Goal: Transaction & Acquisition: Book appointment/travel/reservation

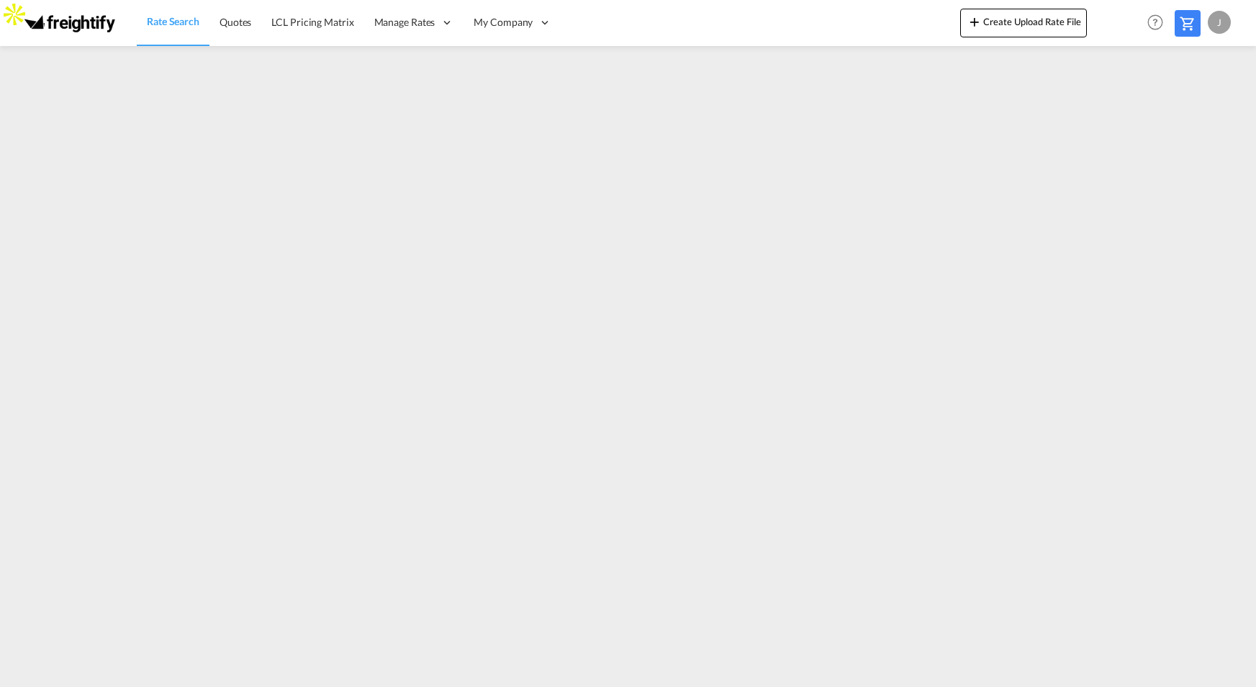
click at [177, 16] on span "Rate Search" at bounding box center [173, 21] width 53 height 12
click at [1181, 30] on md-icon at bounding box center [1187, 23] width 17 height 17
click at [158, 31] on link "Rate Search" at bounding box center [173, 22] width 72 height 47
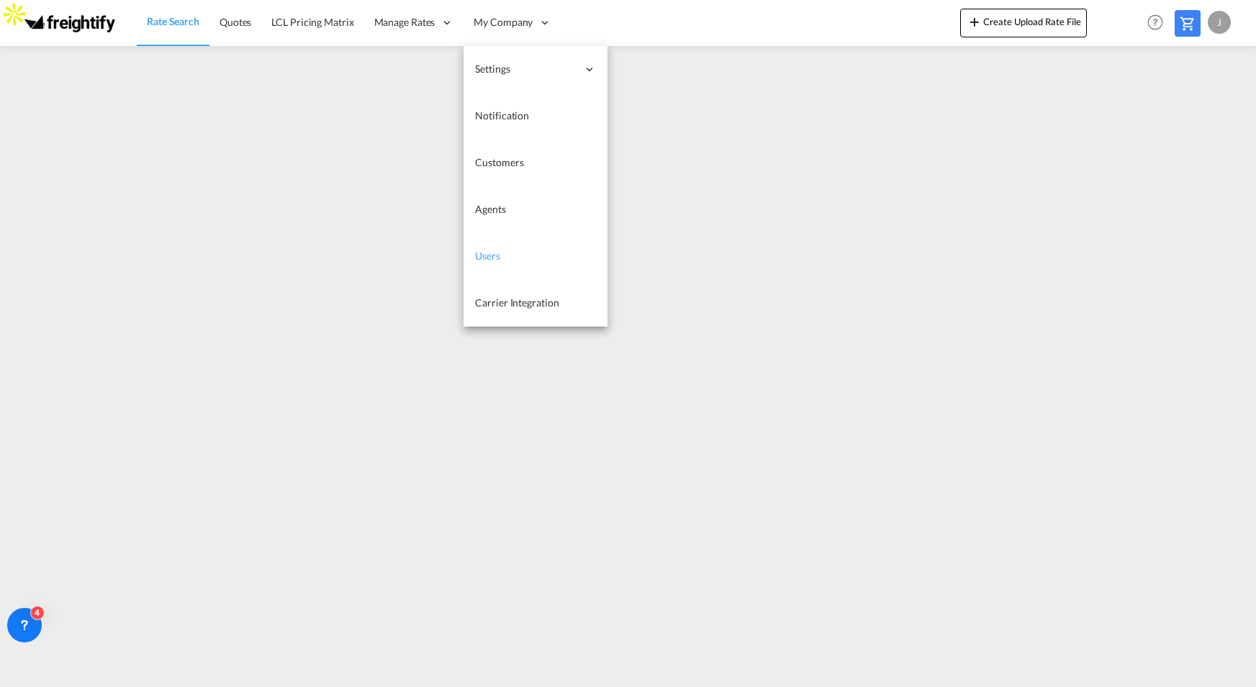
click at [492, 260] on span "Users" at bounding box center [487, 256] width 25 height 12
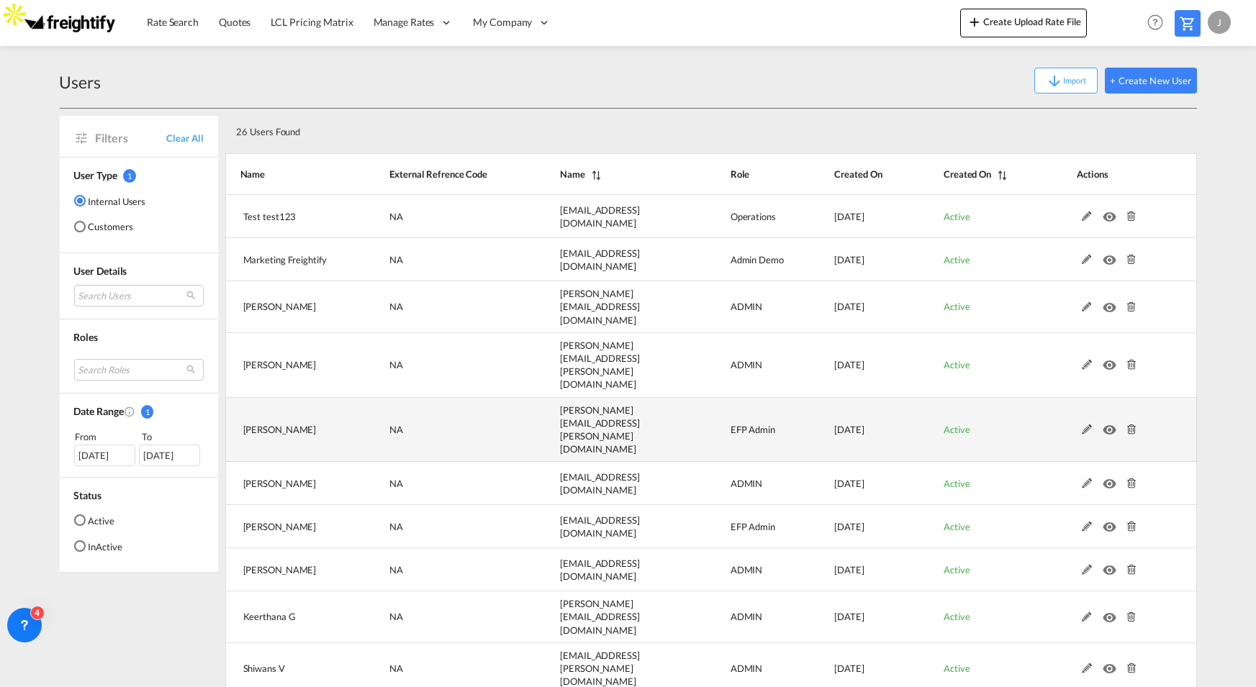
click at [1111, 421] on md-icon "icon-eye" at bounding box center [1112, 426] width 19 height 10
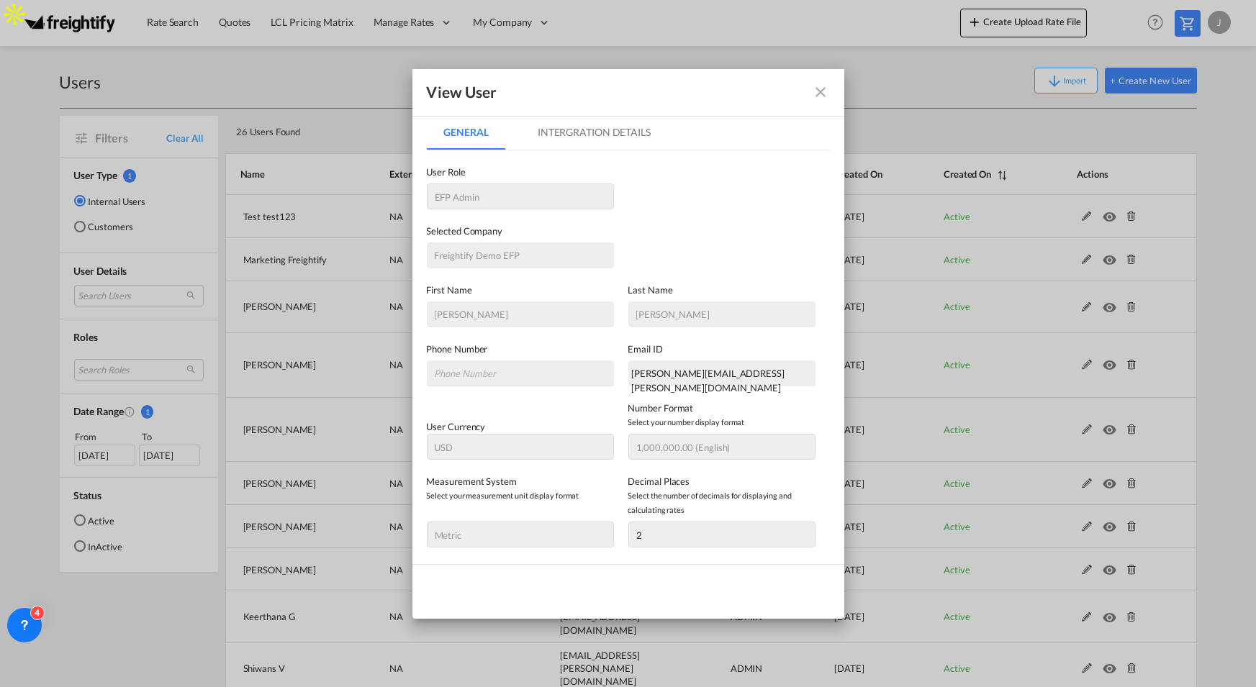
click at [760, 371] on div "raquel.jimenez@freightify.com" at bounding box center [721, 374] width 187 height 26
click at [568, 130] on md-tab-item "Intergration Details" at bounding box center [594, 132] width 148 height 35
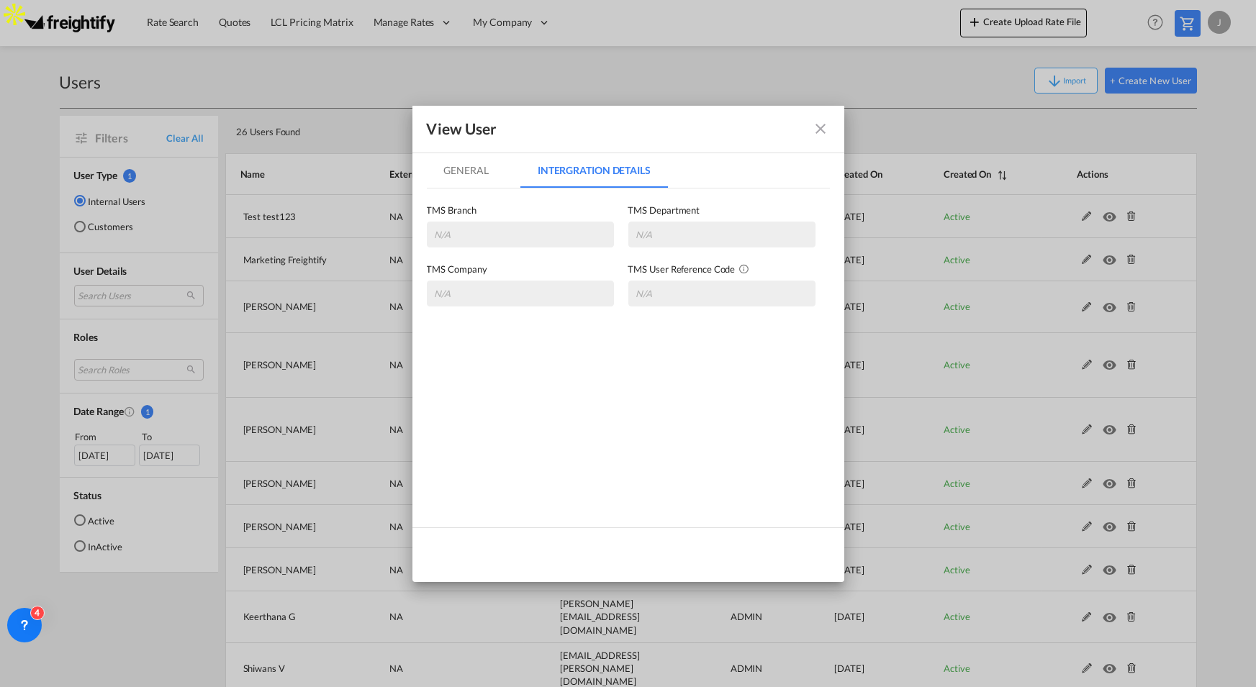
click at [821, 131] on md-icon "icon-close fg-AAA8AD" at bounding box center [821, 128] width 17 height 17
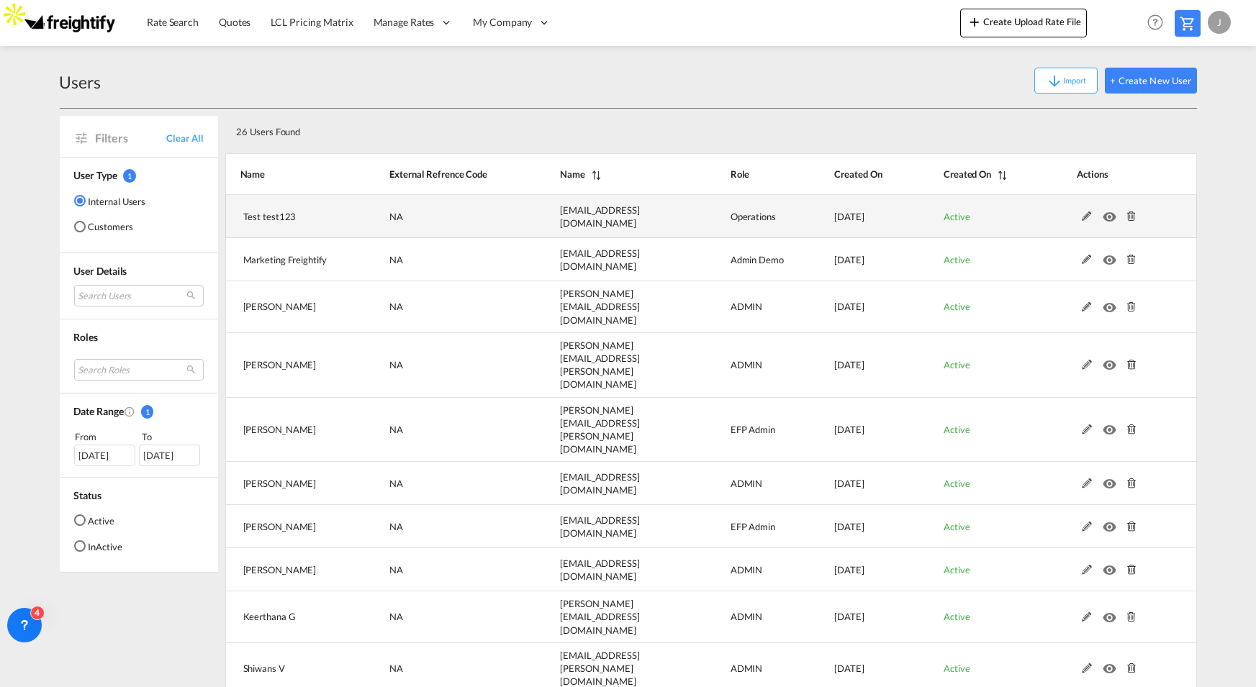
click at [1109, 218] on md-icon "icon-eye" at bounding box center [1112, 213] width 19 height 10
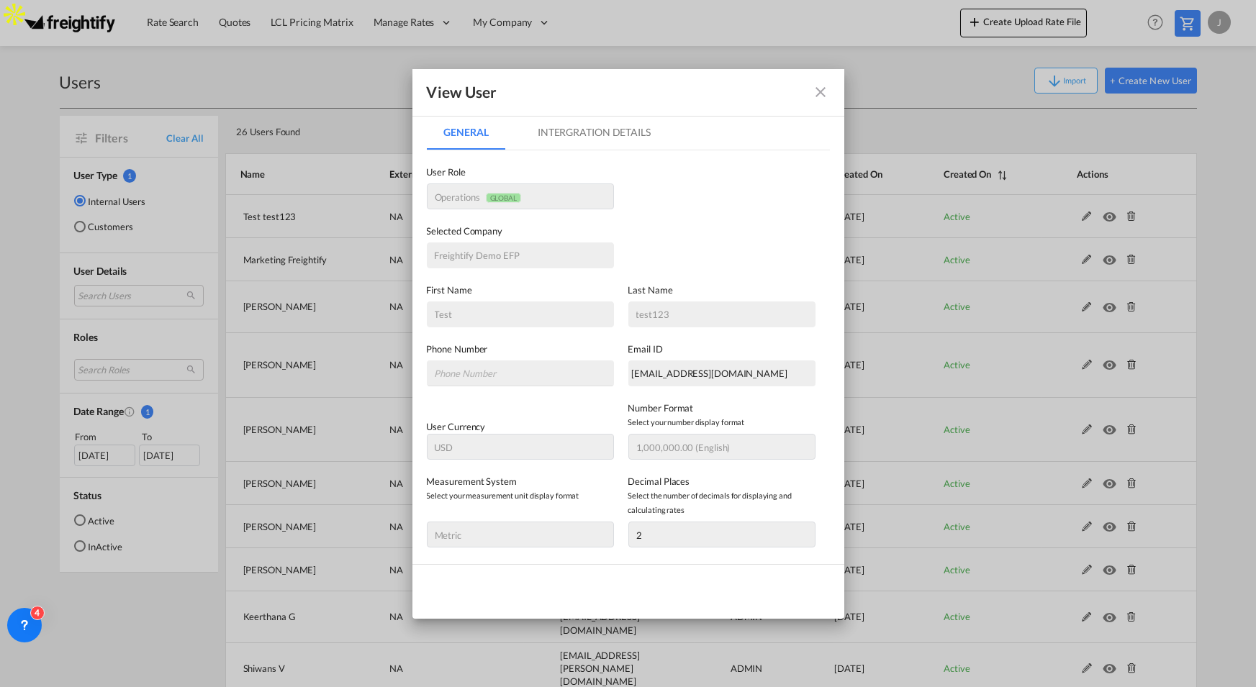
click at [821, 96] on md-icon "icon-close fg-AAA8AD" at bounding box center [821, 91] width 17 height 17
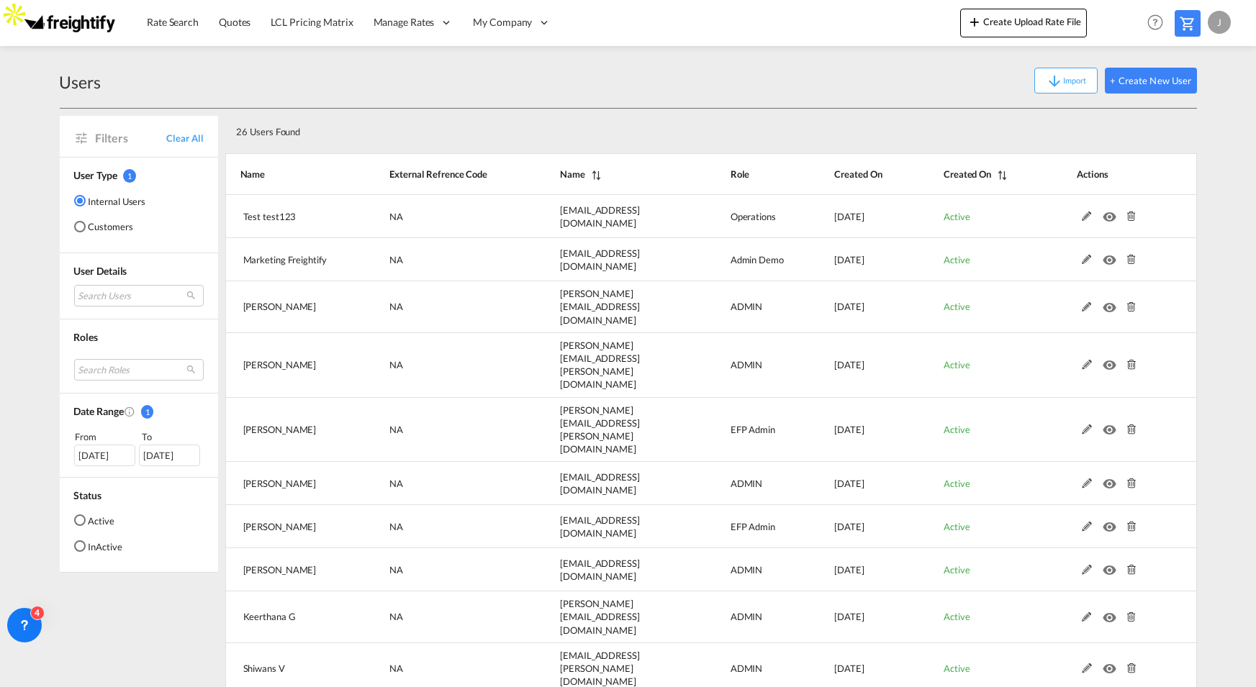
click at [78, 221] on div "Customers" at bounding box center [80, 227] width 12 height 12
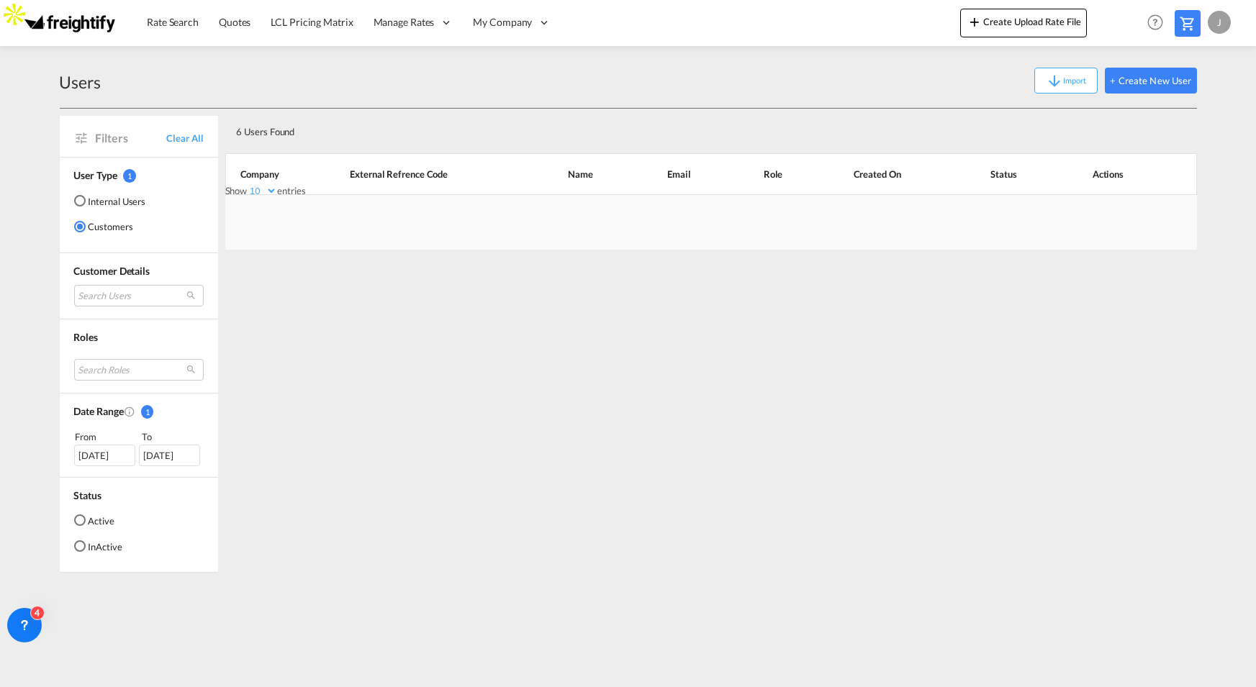
click at [78, 197] on div "Internal Users" at bounding box center [80, 201] width 12 height 12
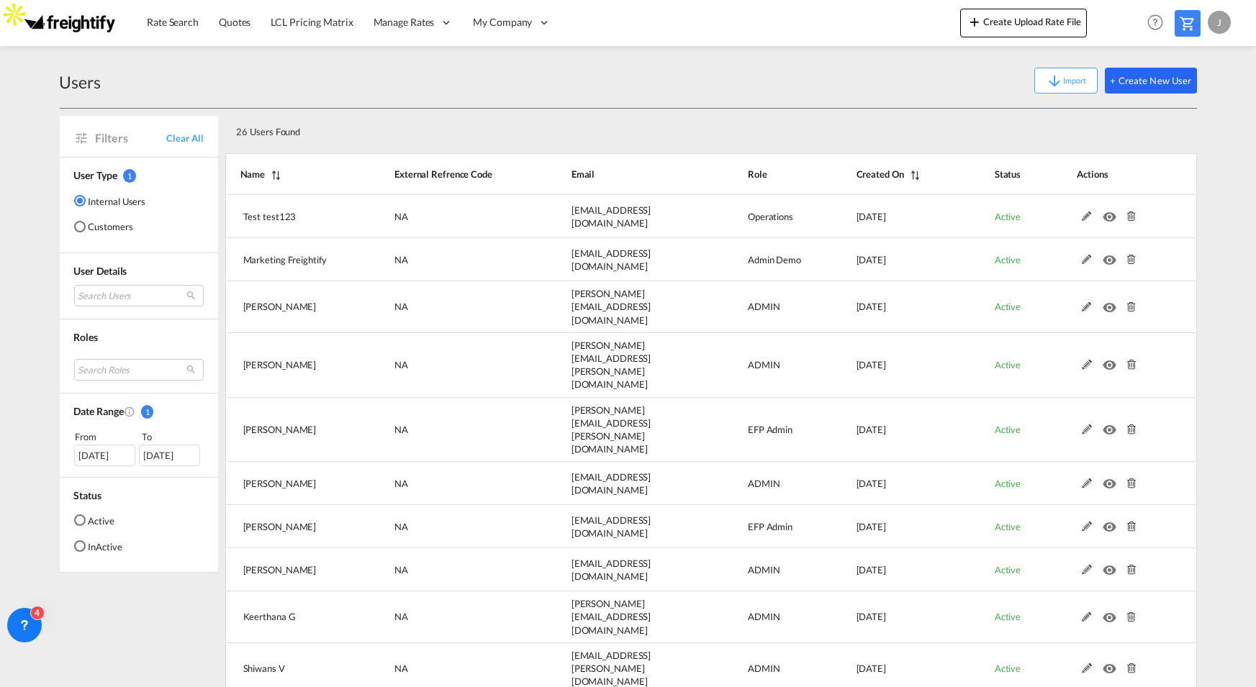
click at [1152, 76] on button "+ Create New User" at bounding box center [1150, 81] width 91 height 26
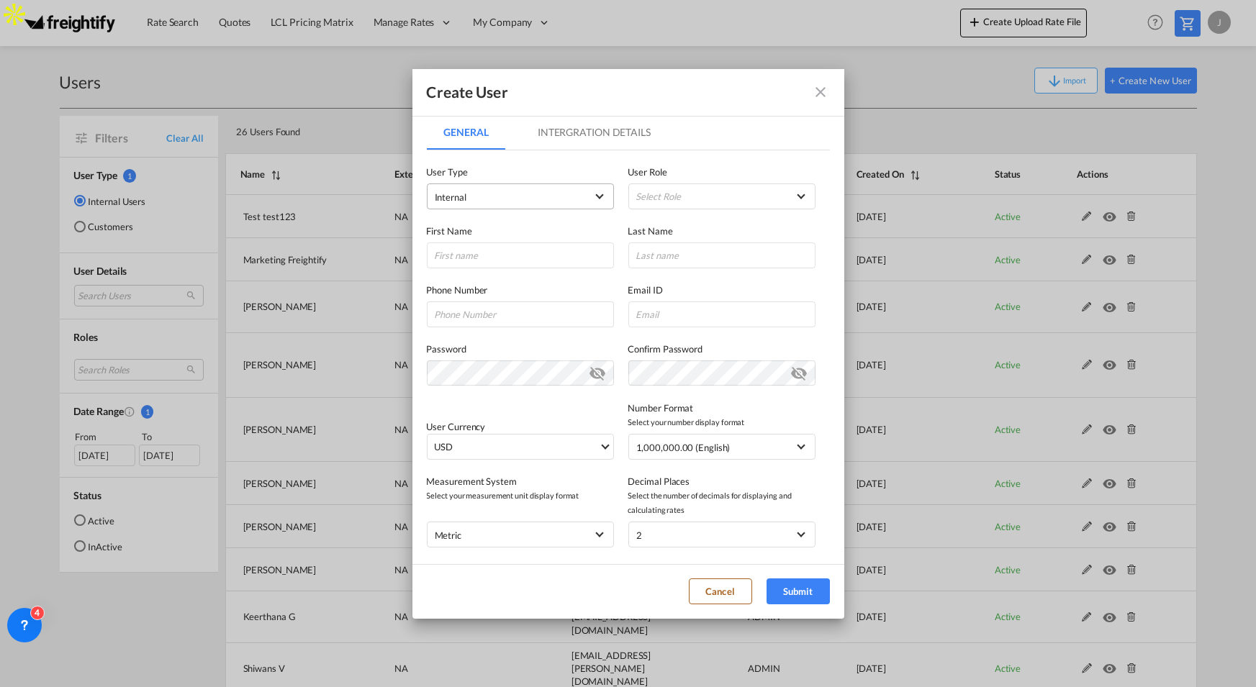
click at [512, 198] on span "Internal" at bounding box center [510, 197] width 151 height 14
click at [504, 230] on md-option "Customer" at bounding box center [521, 231] width 194 height 35
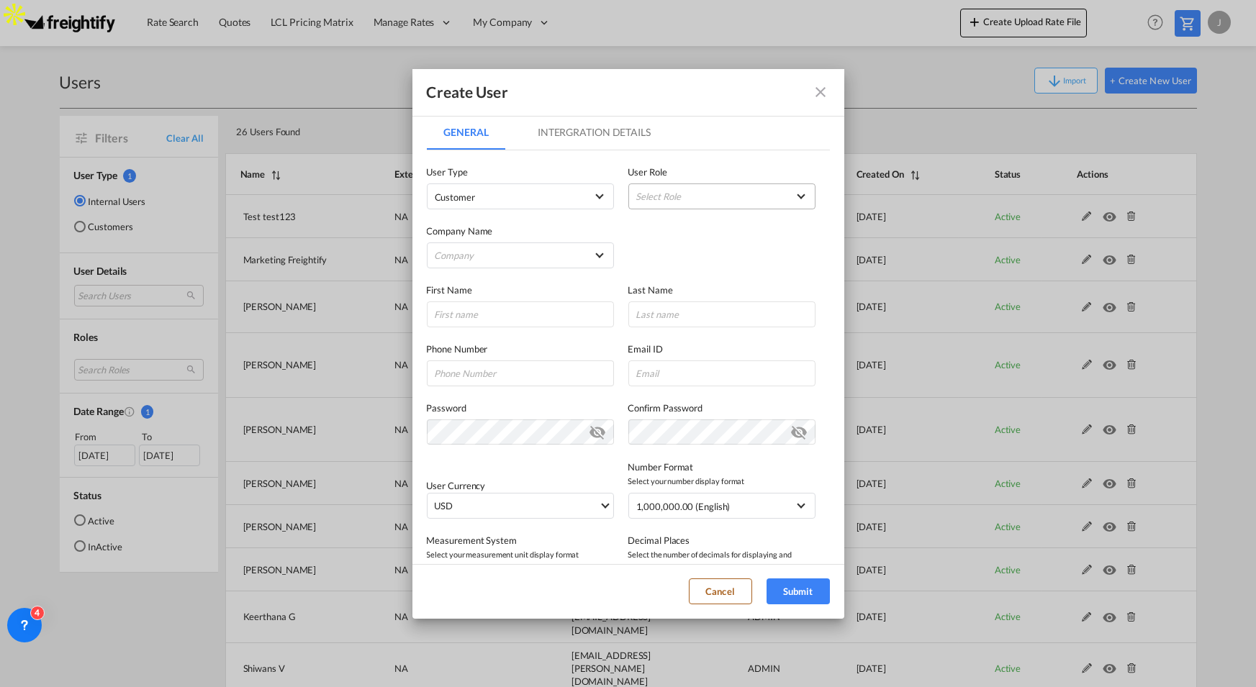
click at [677, 198] on md-select "Select Role BCO GLOBAL SHIPPER ADMIN GLOBAL SHIPPER TRACK GLOBAL SHIPPER USER G…" at bounding box center [721, 197] width 187 height 26
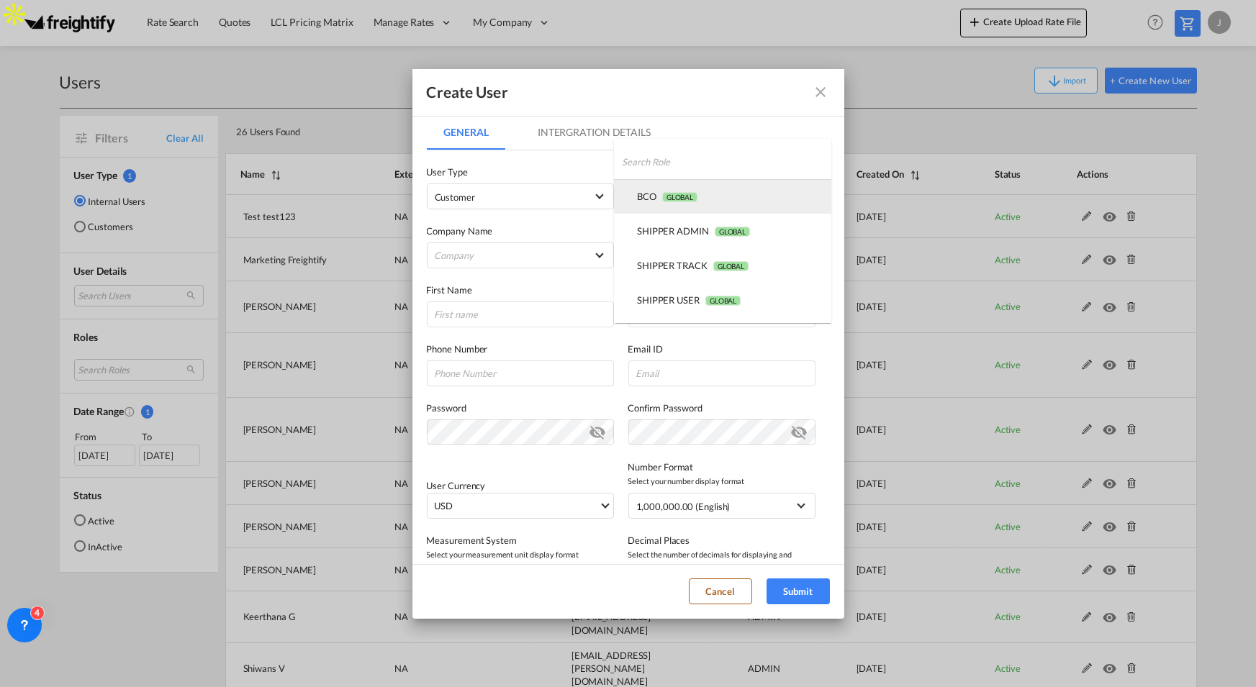
click at [665, 202] on div "BCO GLOBAL" at bounding box center [667, 196] width 60 height 13
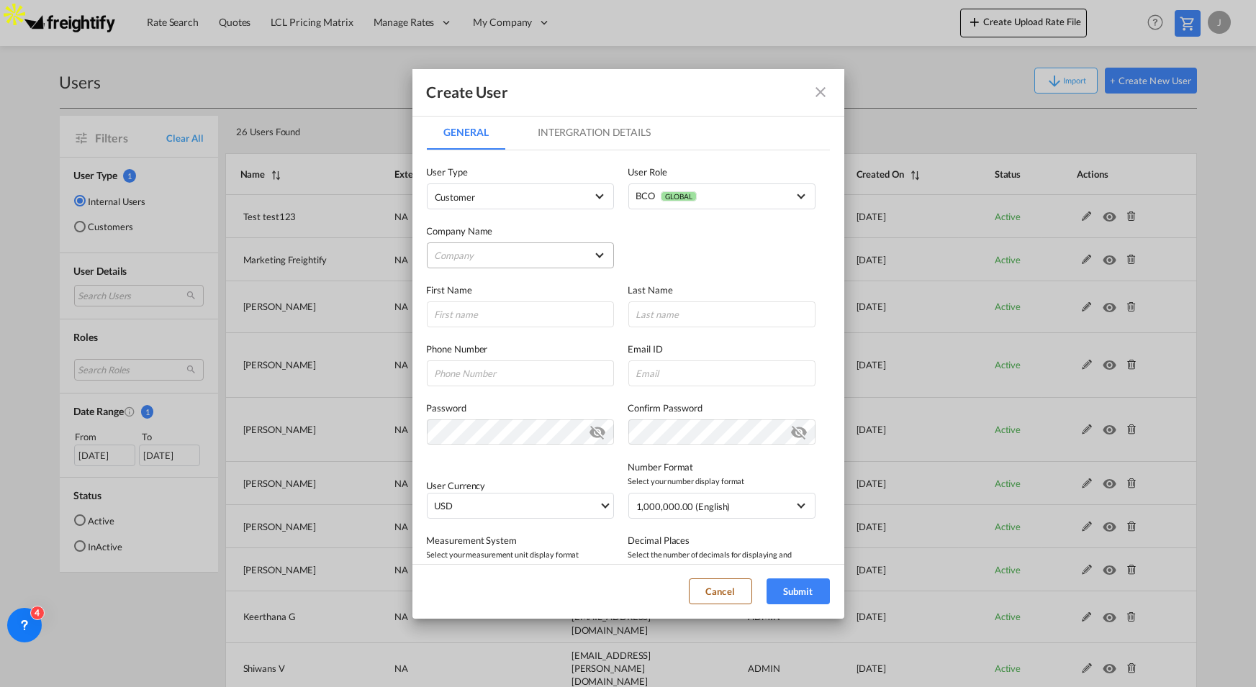
click at [543, 248] on md-select "Company ACME Corp. Jesper Global Transport Leidy Consuegra SHPR ONE" at bounding box center [520, 256] width 187 height 26
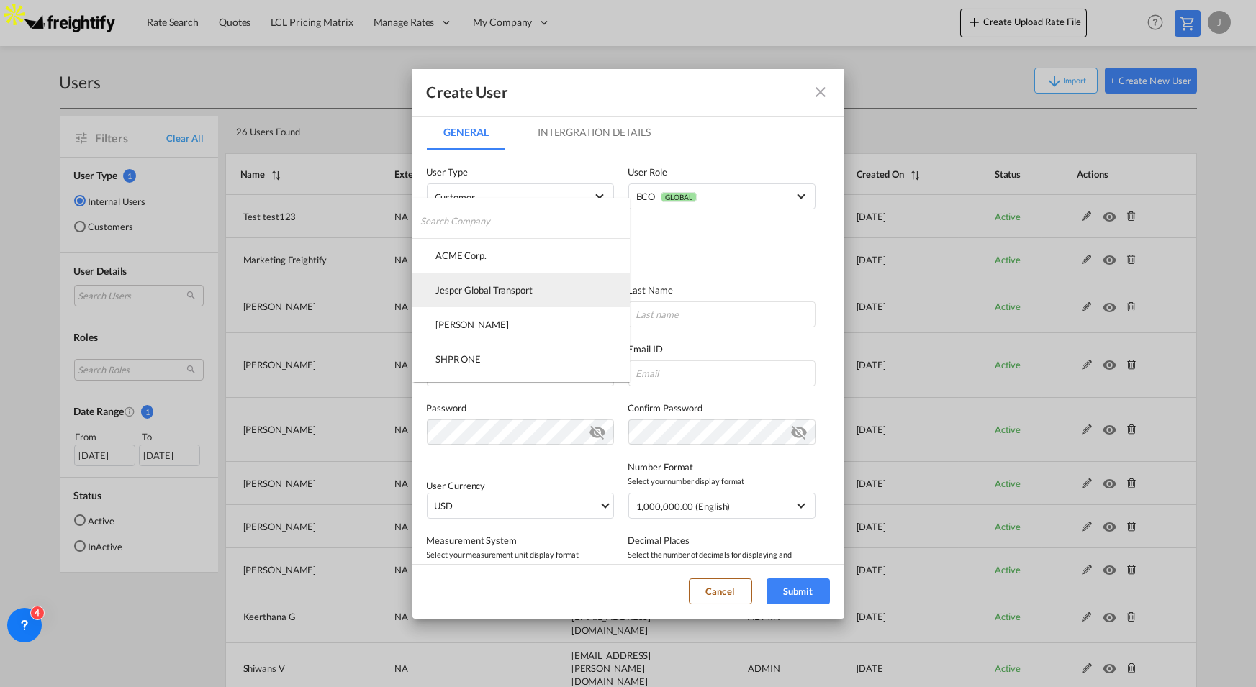
click at [515, 291] on div "Jesper Global Transport" at bounding box center [483, 290] width 97 height 13
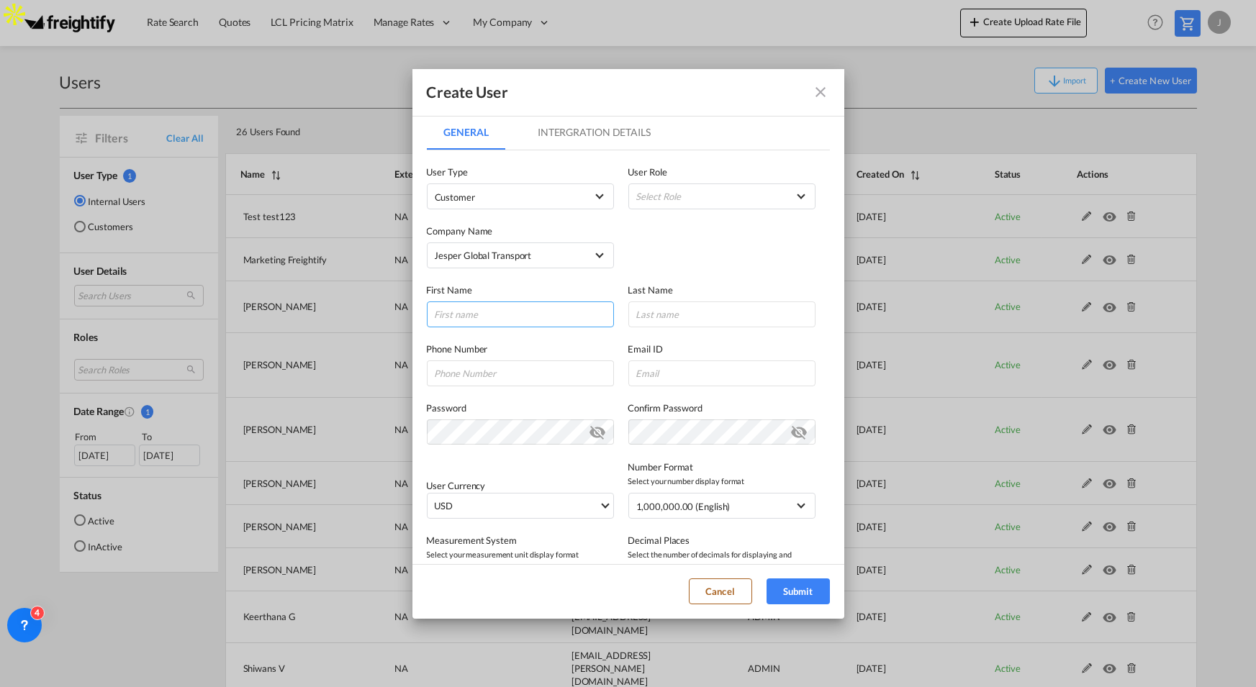
click at [494, 315] on input "GeneralIntergration Details ..." at bounding box center [520, 315] width 187 height 26
type input "Jesper"
type input "Johansen"
type input "004522503066"
type input "jesper.johansen@freightify.com"
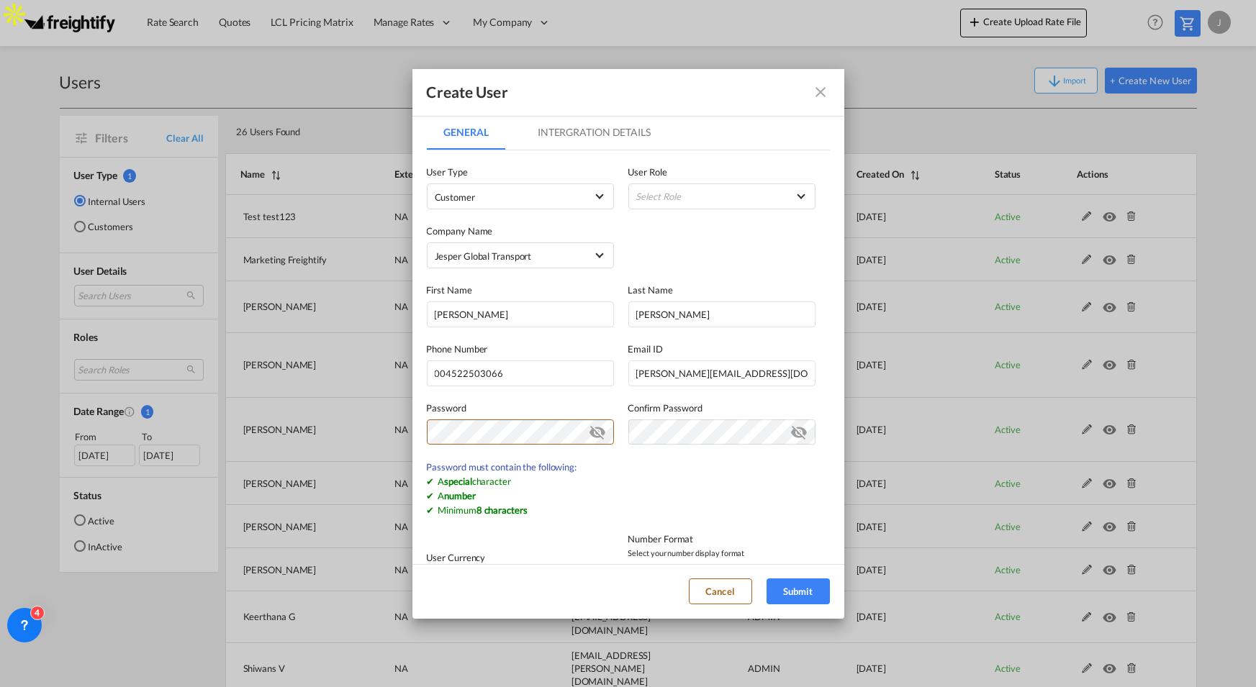
click at [597, 437] on md-icon "icon-eye-off" at bounding box center [598, 429] width 17 height 17
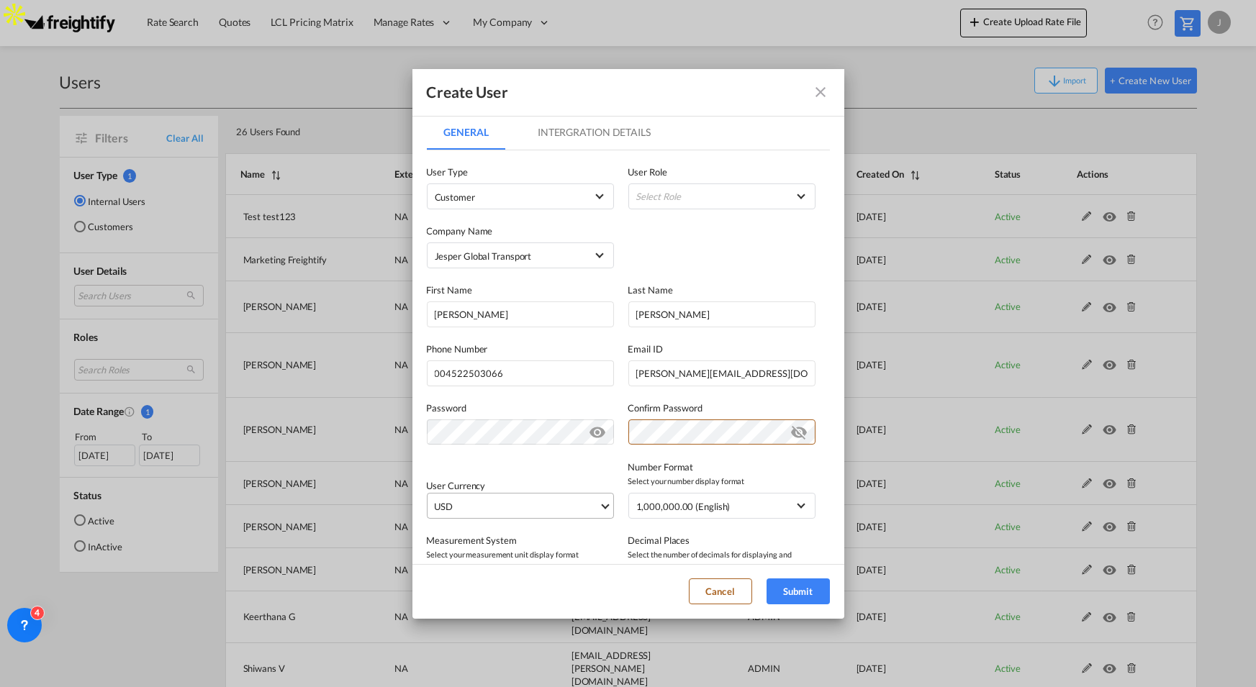
click at [593, 512] on span "USD" at bounding box center [517, 507] width 164 height 14
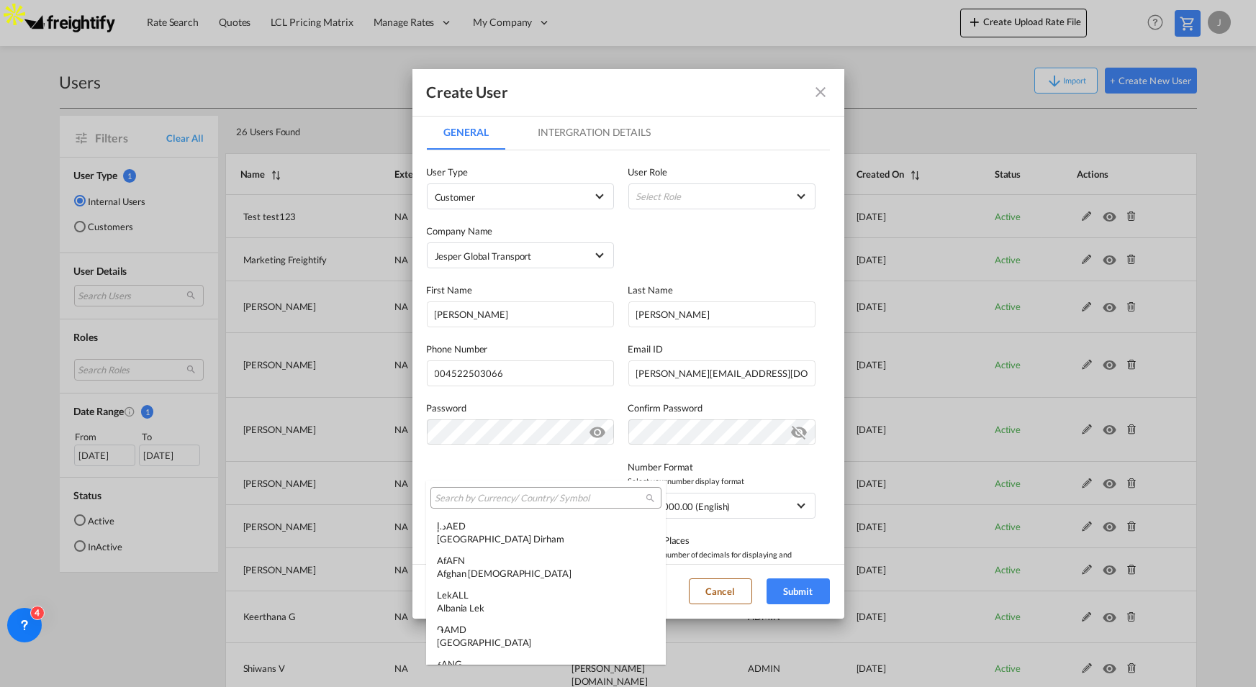
scroll to position [4969, 0]
click at [524, 569] on div "$ USD United States Dollar" at bounding box center [546, 574] width 218 height 26
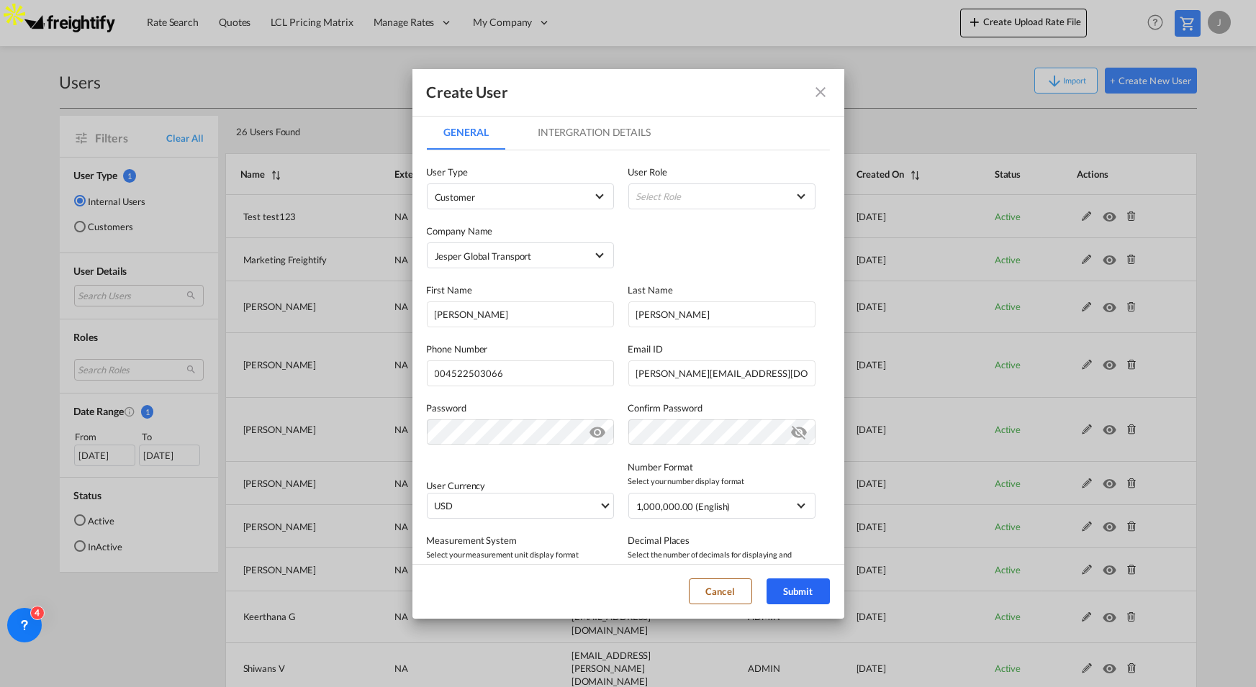
click at [790, 597] on button "Submit" at bounding box center [798, 592] width 63 height 26
click at [725, 212] on div "Select the Role Type" at bounding box center [721, 216] width 187 height 14
click at [721, 203] on md-select "Select Role" at bounding box center [721, 197] width 187 height 26
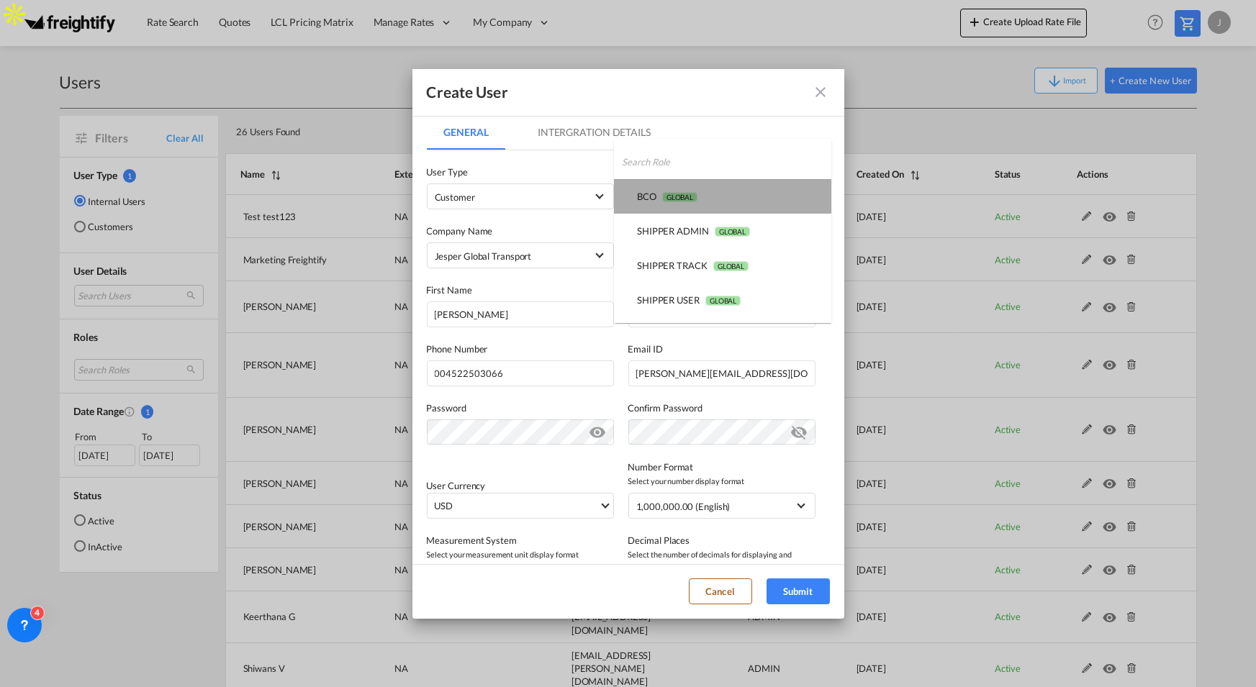
click at [667, 204] on md-option "BCO GLOBAL" at bounding box center [722, 196] width 217 height 35
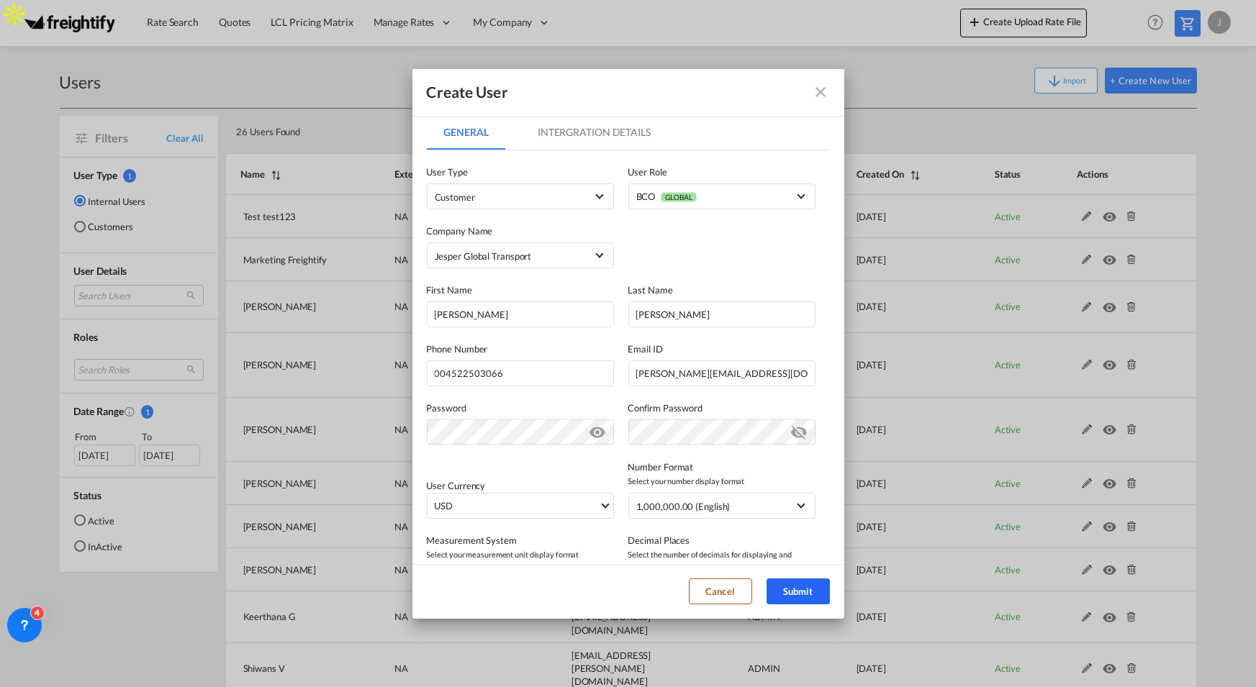
click at [797, 595] on button "Submit" at bounding box center [798, 592] width 63 height 26
click at [792, 593] on button "Submit" at bounding box center [798, 592] width 63 height 26
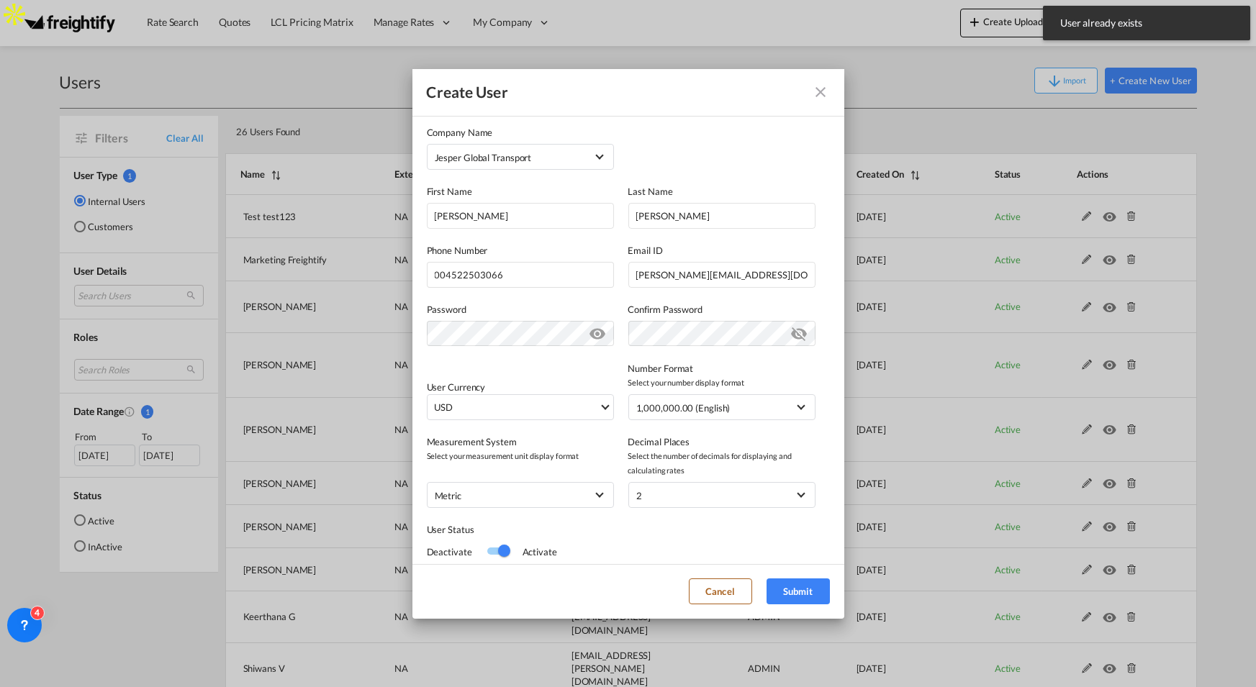
scroll to position [140, 0]
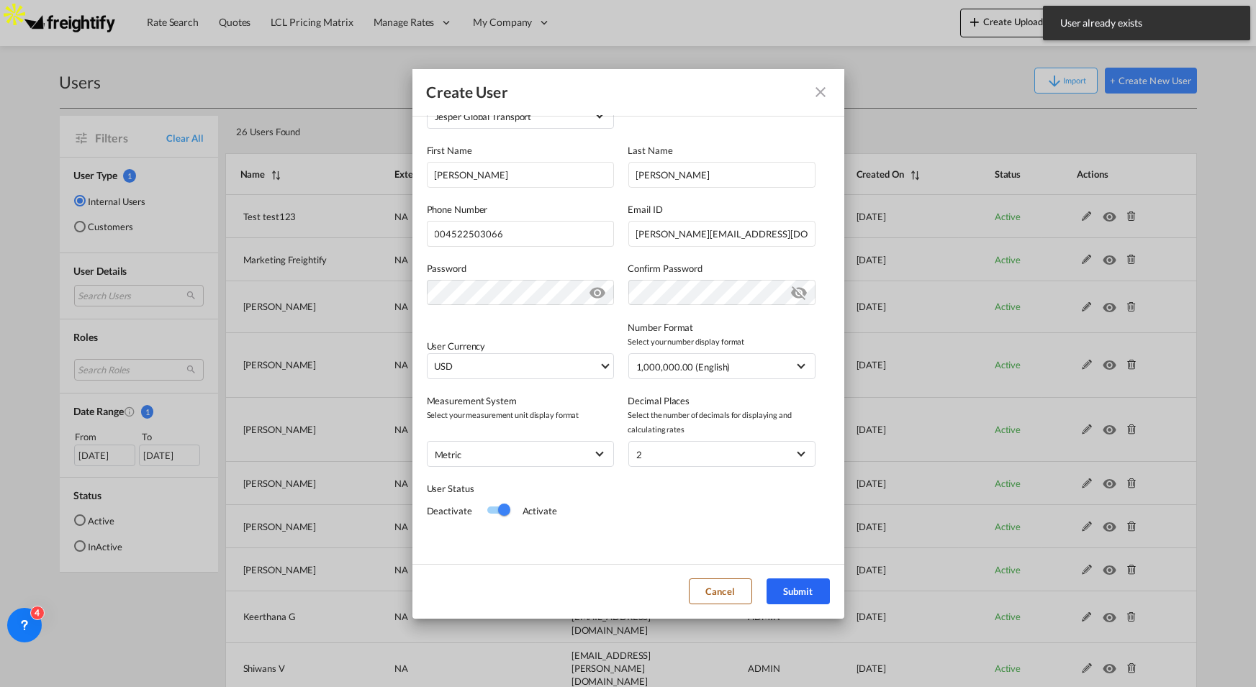
click at [785, 587] on button "Submit" at bounding box center [798, 592] width 63 height 26
click at [816, 94] on md-icon "icon-close fg-AAA8AD" at bounding box center [821, 91] width 17 height 17
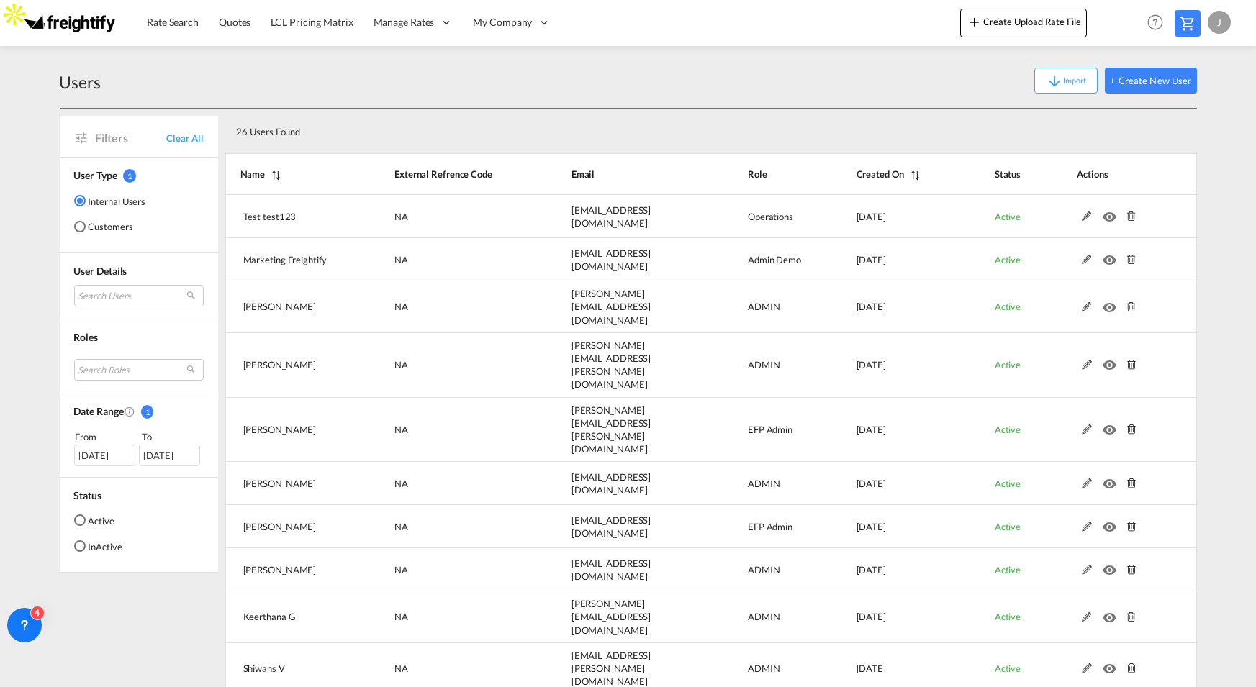
click at [79, 227] on div "Customers" at bounding box center [80, 227] width 12 height 12
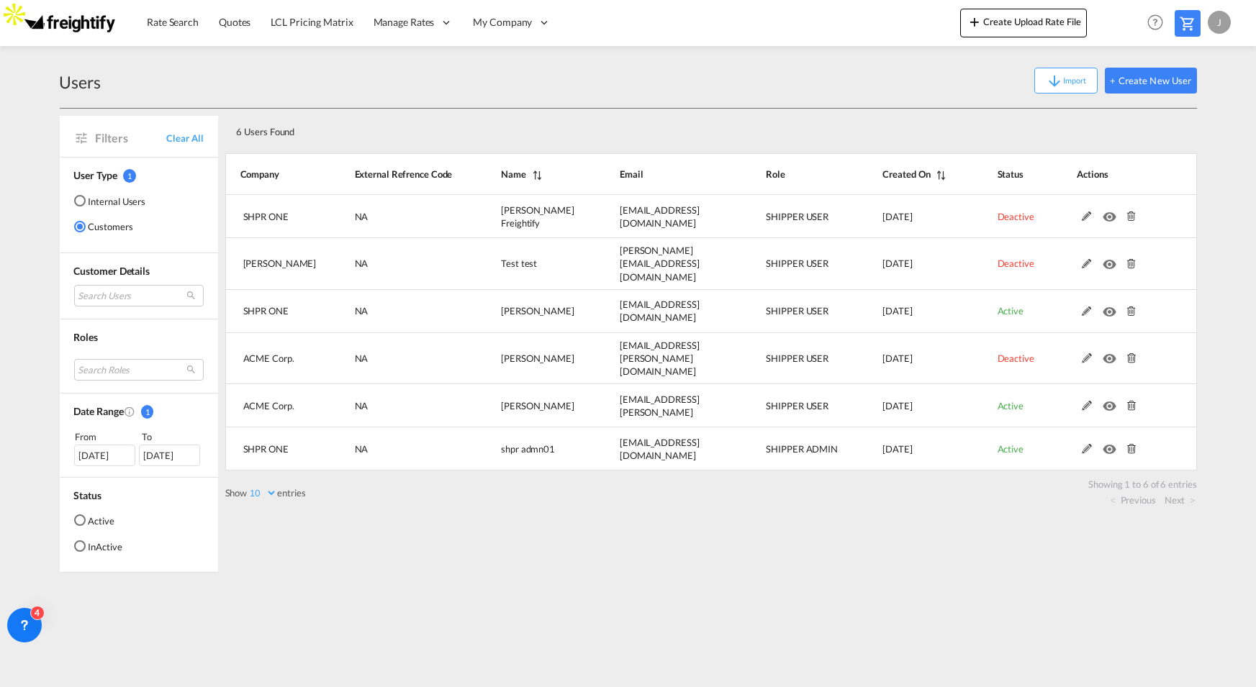
click at [431, 525] on div "6 Users Found Show 10 25 50 100 entries Search: Company External Refrence Code …" at bounding box center [711, 341] width 972 height 464
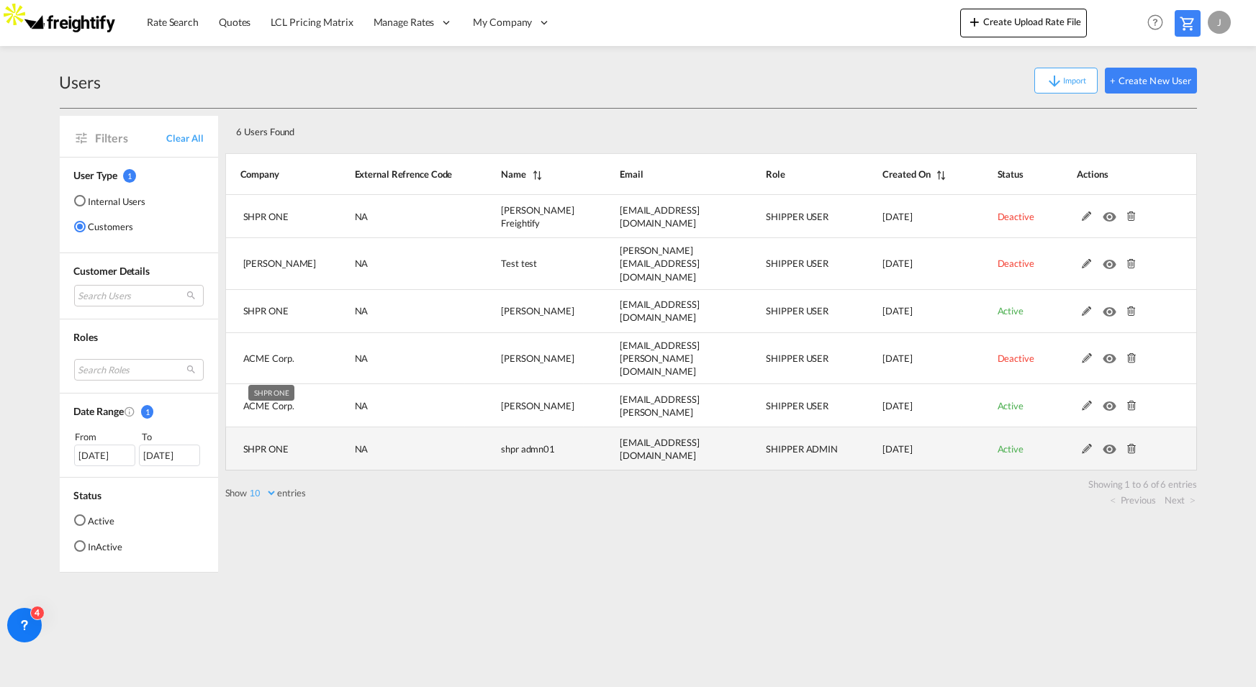
click at [271, 443] on span "SHPR ONE" at bounding box center [265, 449] width 45 height 12
click at [1083, 444] on md-icon at bounding box center [1087, 449] width 19 height 10
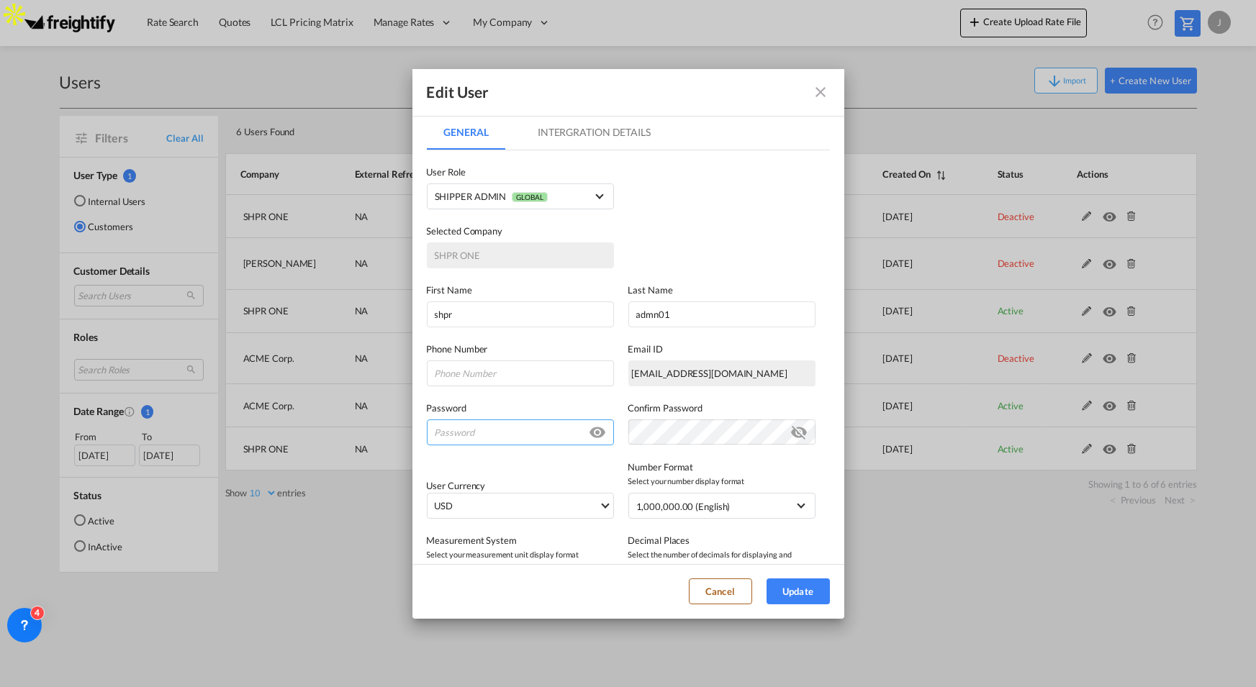
type input "jesper.johansen@freightify.com"
click at [492, 315] on input "shpr" at bounding box center [520, 315] width 187 height 26
type input "Shipper"
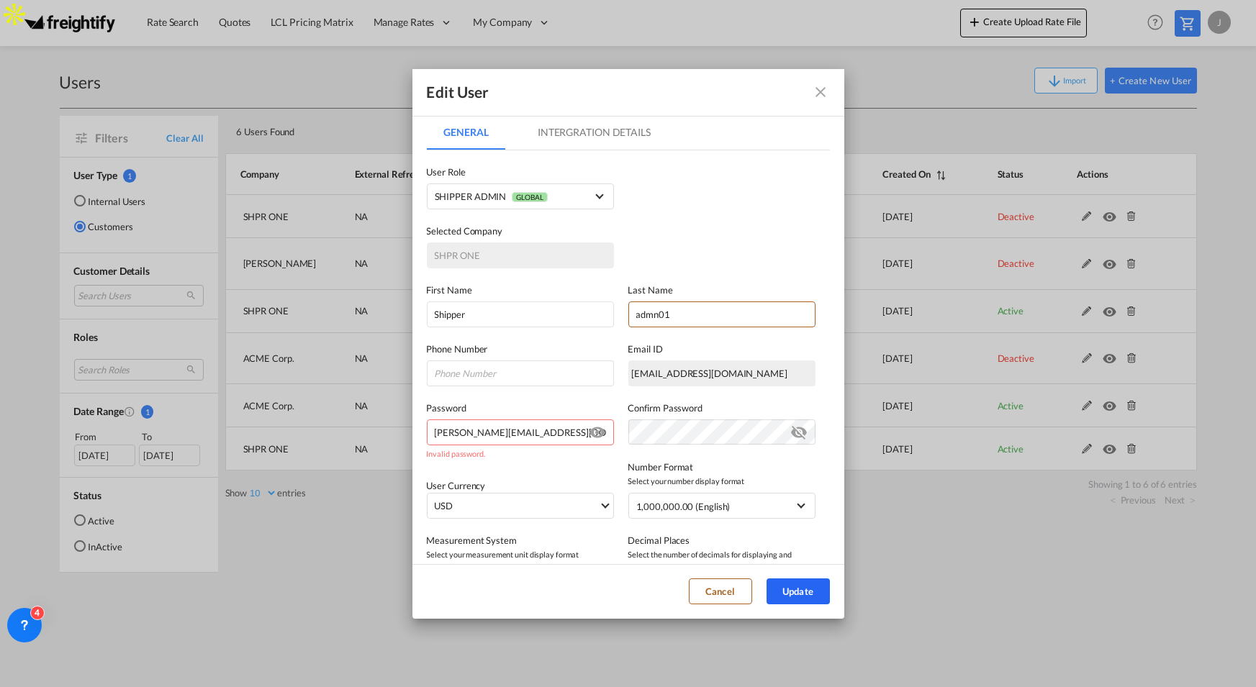
click at [805, 589] on button "Update" at bounding box center [798, 592] width 63 height 26
click at [567, 435] on input "jesper.johansen@freightify.com" at bounding box center [520, 433] width 187 height 26
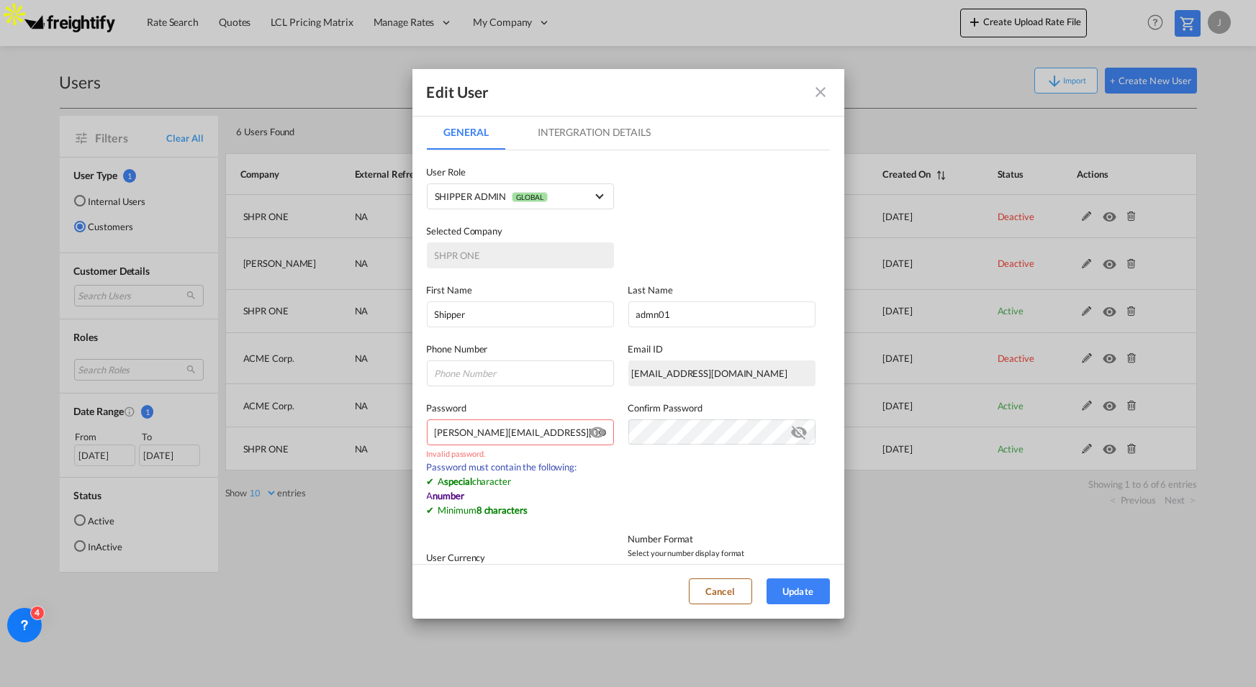
click at [567, 435] on input "jesper.johansen@freightify.com" at bounding box center [520, 433] width 187 height 26
paste input "Ffffffff1!"
type input "Ffffffff1!"
click at [816, 583] on button "Update" at bounding box center [798, 592] width 63 height 26
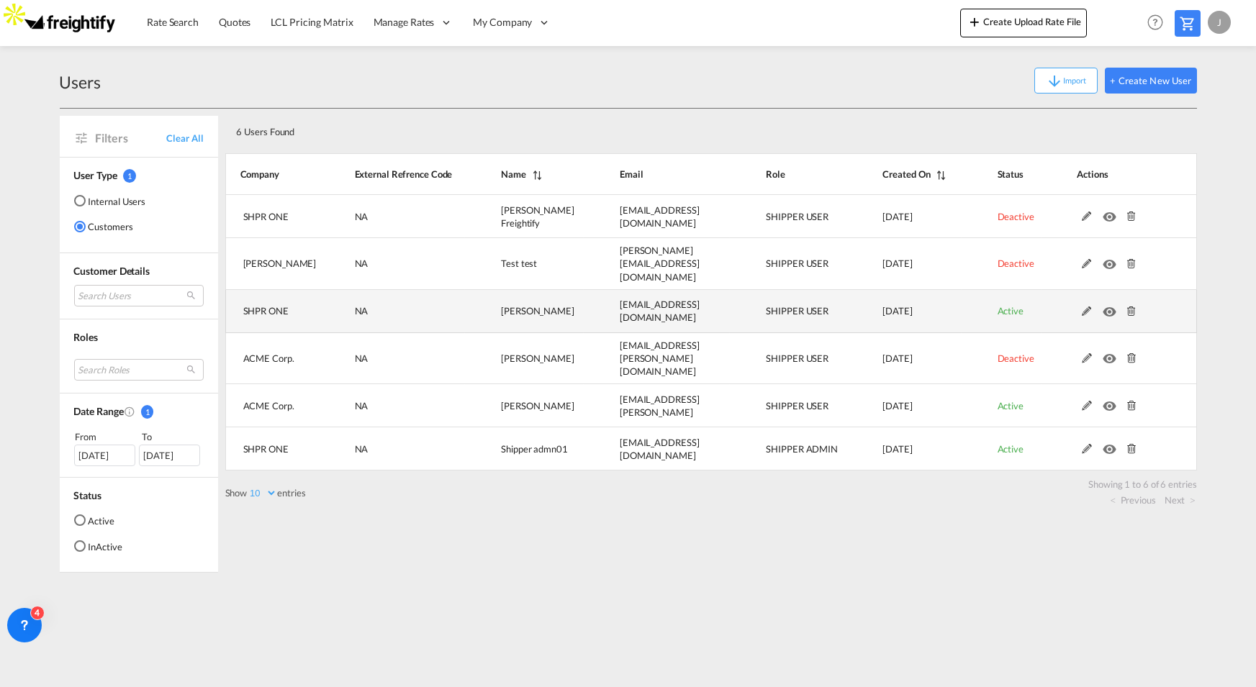
click at [1086, 307] on md-icon at bounding box center [1087, 312] width 19 height 10
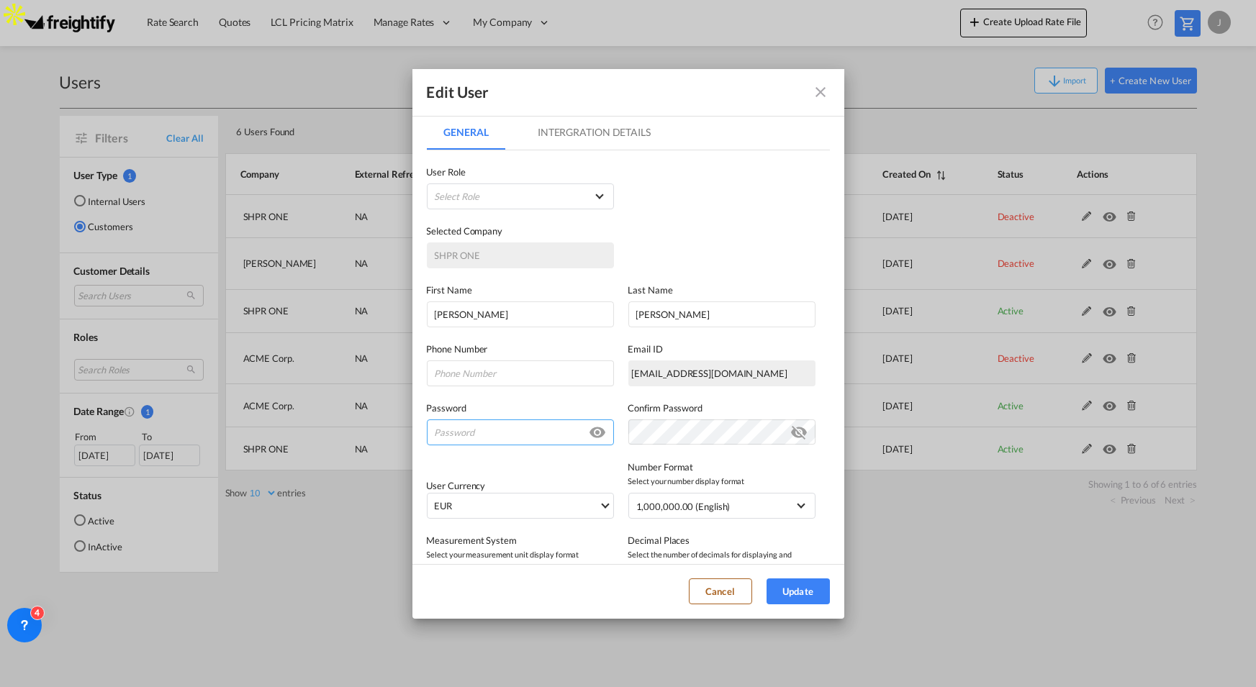
type input "jesper.johansen@freightify.com"
click at [726, 588] on button "Cancel" at bounding box center [720, 592] width 63 height 26
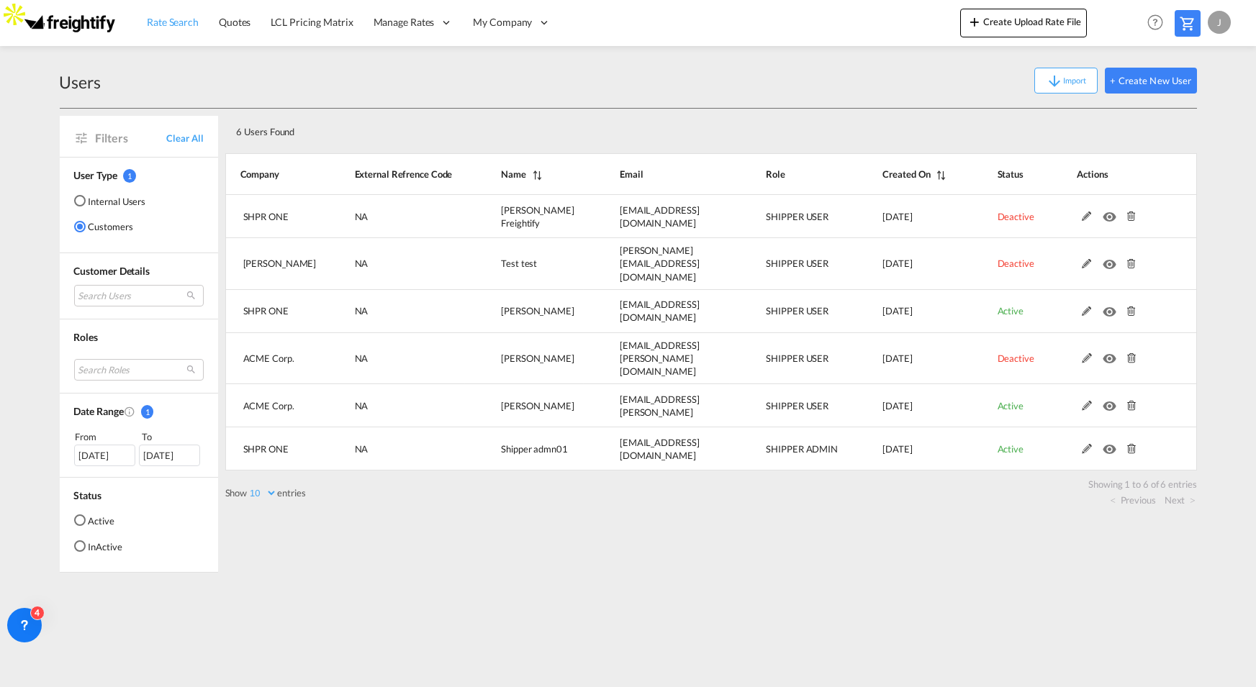
click at [167, 17] on span "Rate Search" at bounding box center [173, 22] width 52 height 12
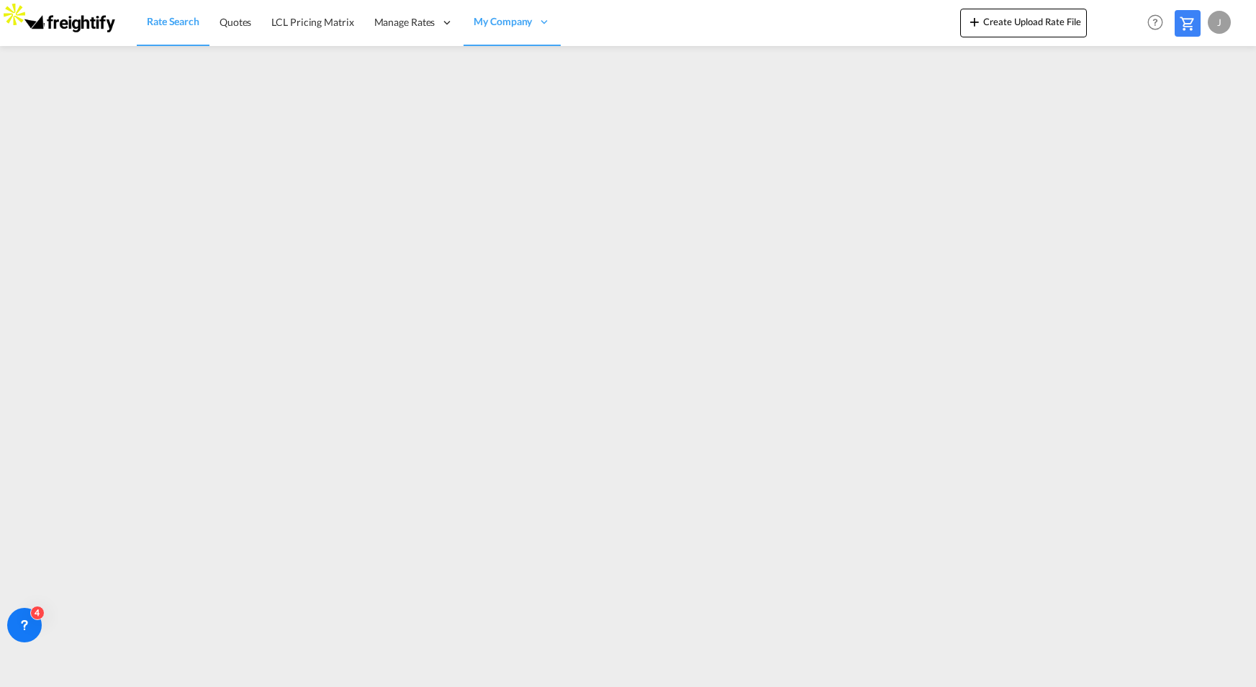
click at [1183, 30] on md-icon at bounding box center [1187, 23] width 17 height 17
click at [14, 617] on div "4" at bounding box center [24, 625] width 35 height 35
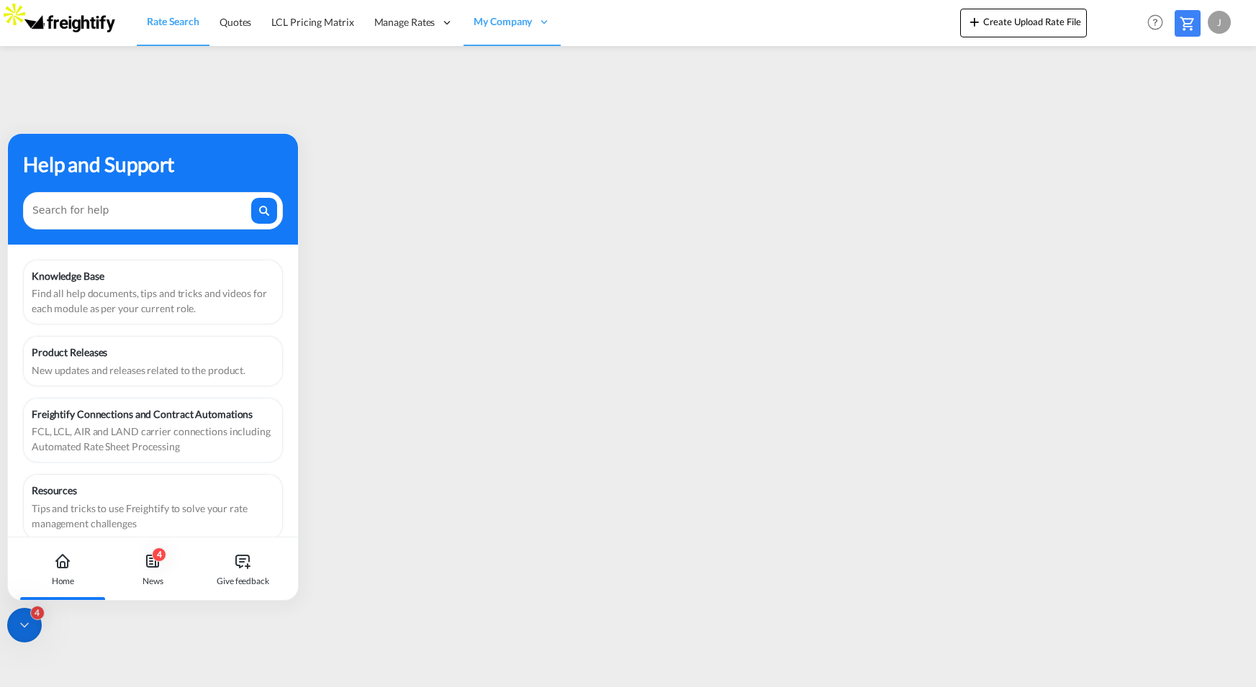
click at [56, 562] on icon at bounding box center [62, 561] width 17 height 17
click at [141, 569] on div "4 News" at bounding box center [153, 569] width 80 height 63
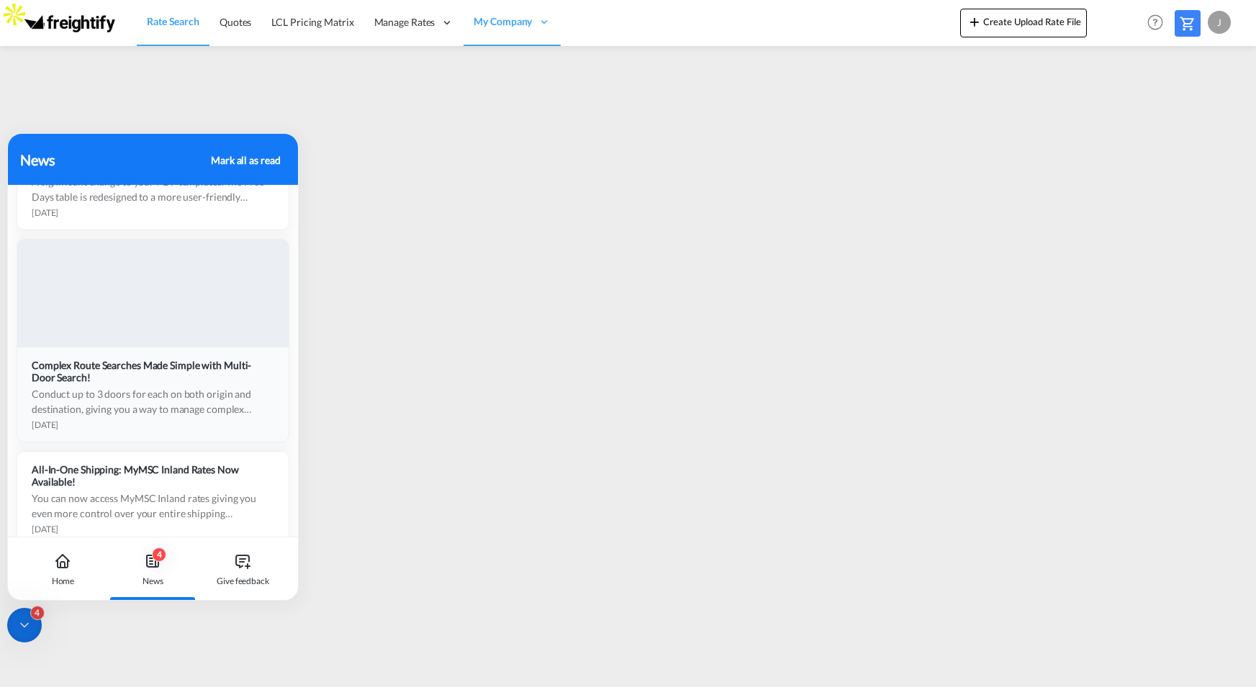
scroll to position [1858, 0]
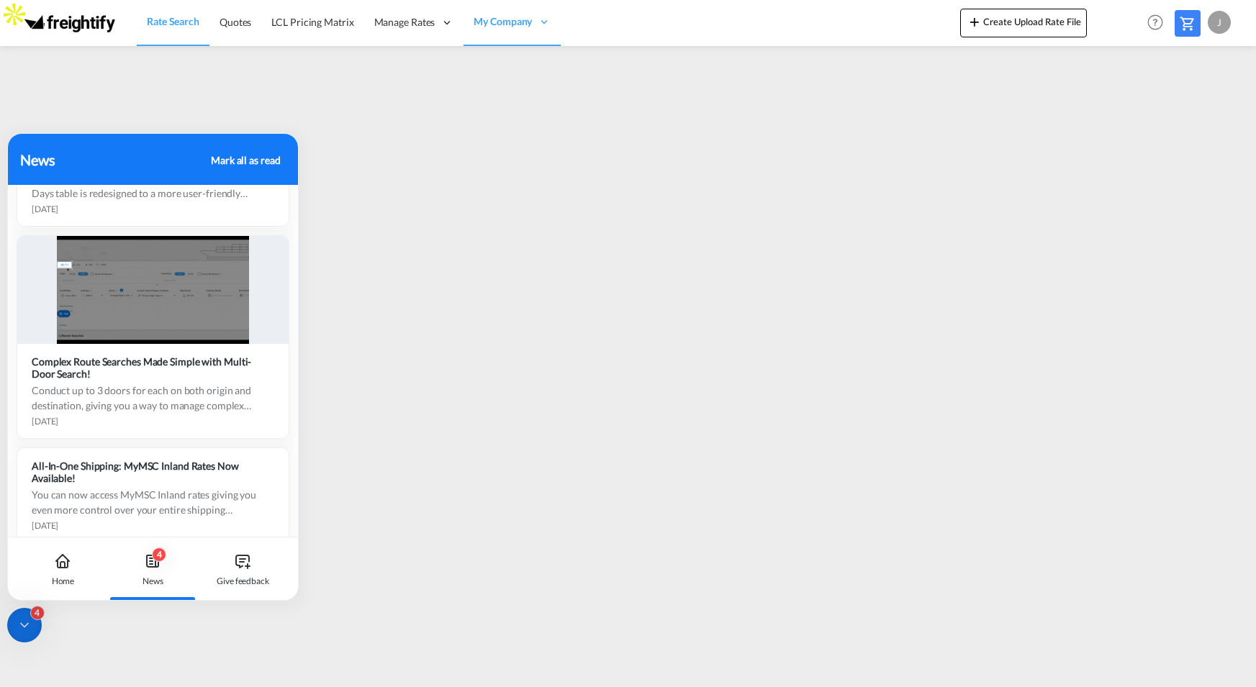
click at [19, 629] on icon at bounding box center [24, 625] width 14 height 14
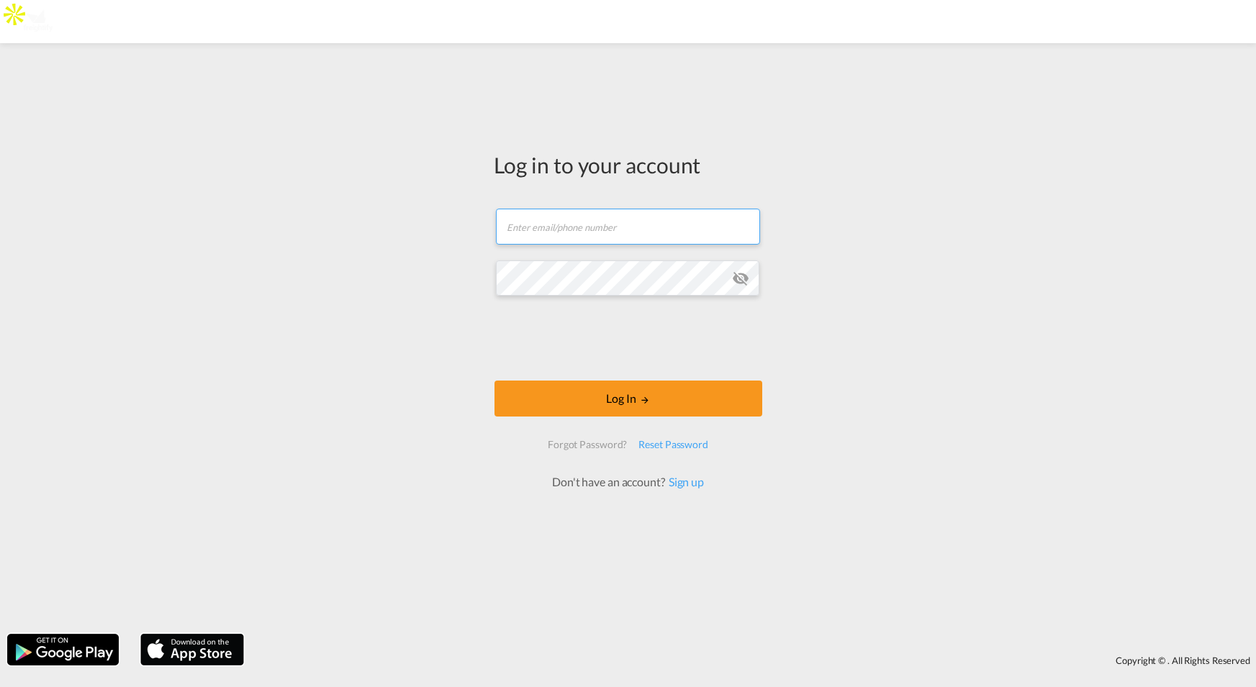
type input "[PERSON_NAME][EMAIL_ADDRESS][DOMAIN_NAME]"
click at [604, 308] on form "jesper.johansen@freightify.com Email field is required Password field is requir…" at bounding box center [628, 342] width 268 height 297
click at [741, 275] on md-icon "icon-eye-off" at bounding box center [740, 278] width 17 height 17
click at [741, 277] on md-icon "icon-eye-off" at bounding box center [740, 278] width 17 height 17
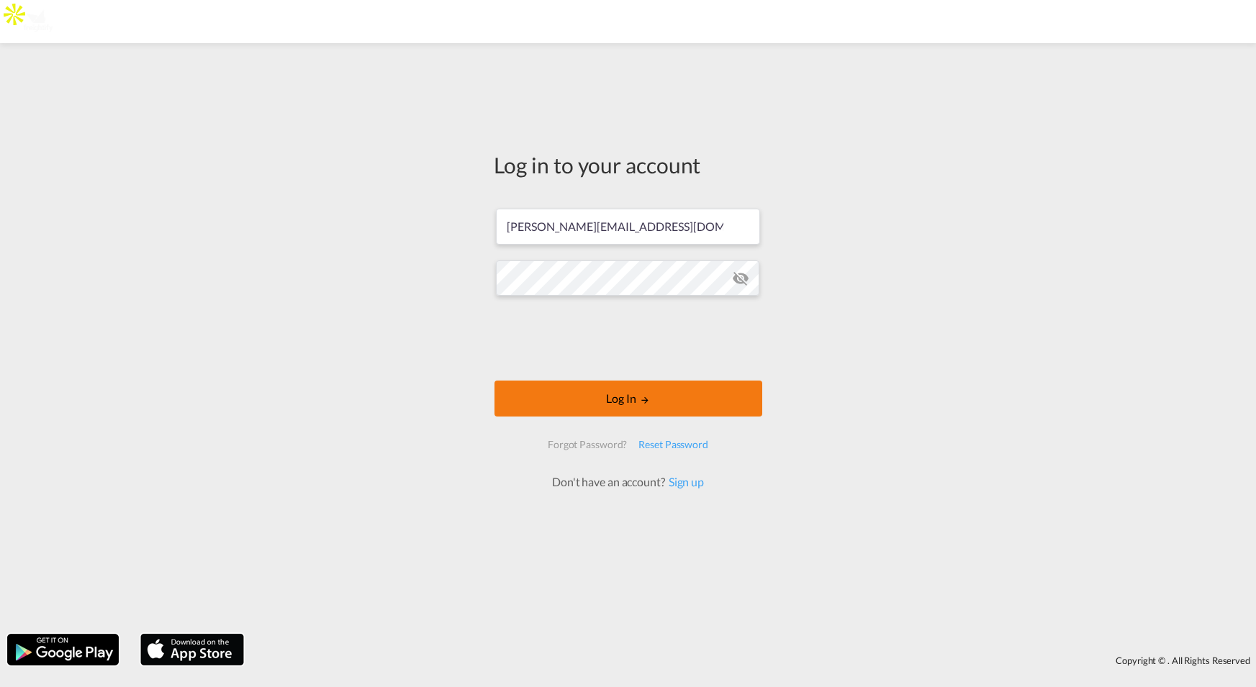
click at [628, 401] on button "Log In" at bounding box center [628, 399] width 268 height 36
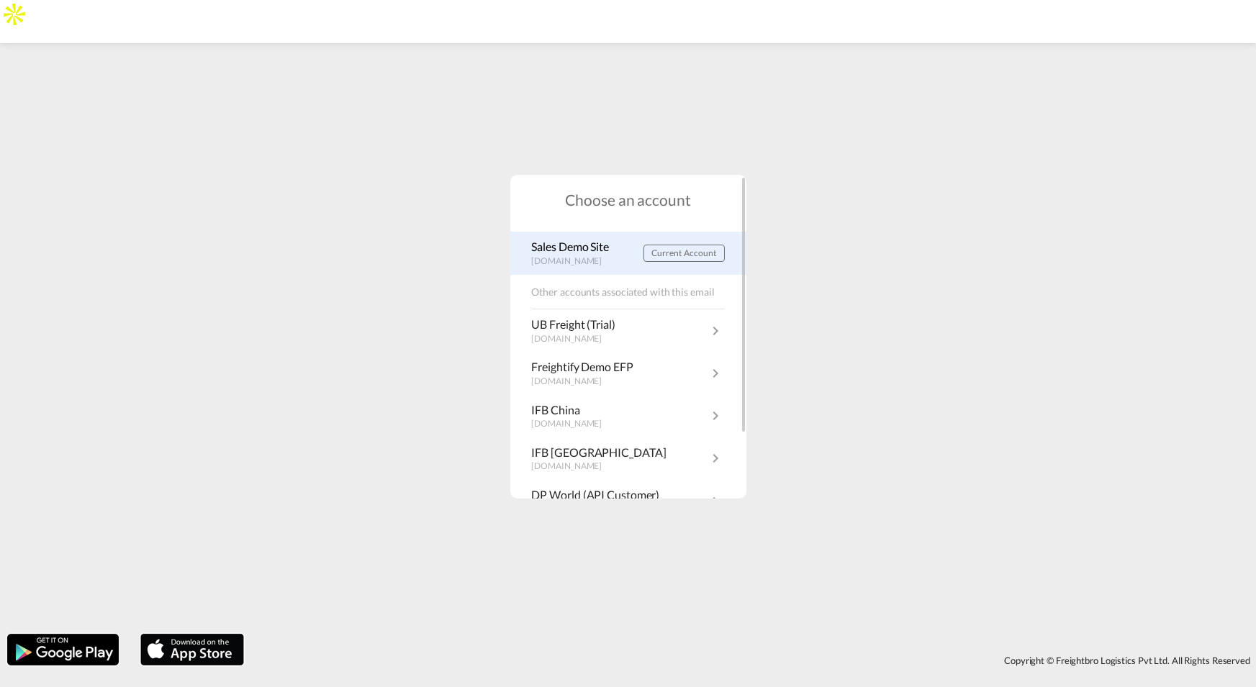
click at [559, 249] on p "Sales Demo Site" at bounding box center [574, 247] width 85 height 16
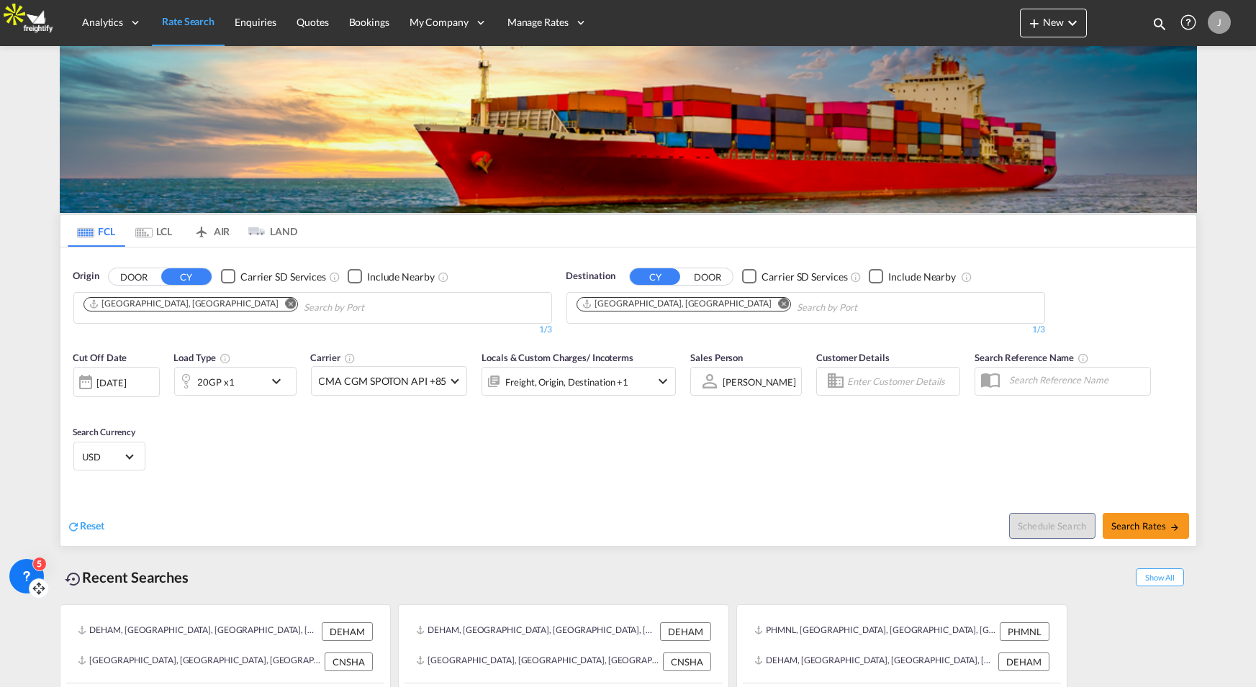
drag, startPoint x: 50, startPoint y: 246, endPoint x: 39, endPoint y: 584, distance: 337.8
click at [40, 585] on icon at bounding box center [39, 589] width 14 height 14
click at [36, 591] on icon at bounding box center [38, 589] width 14 height 14
click at [34, 579] on icon at bounding box center [37, 577] width 14 height 14
click at [197, 232] on md-icon "icon-airplane" at bounding box center [201, 228] width 17 height 11
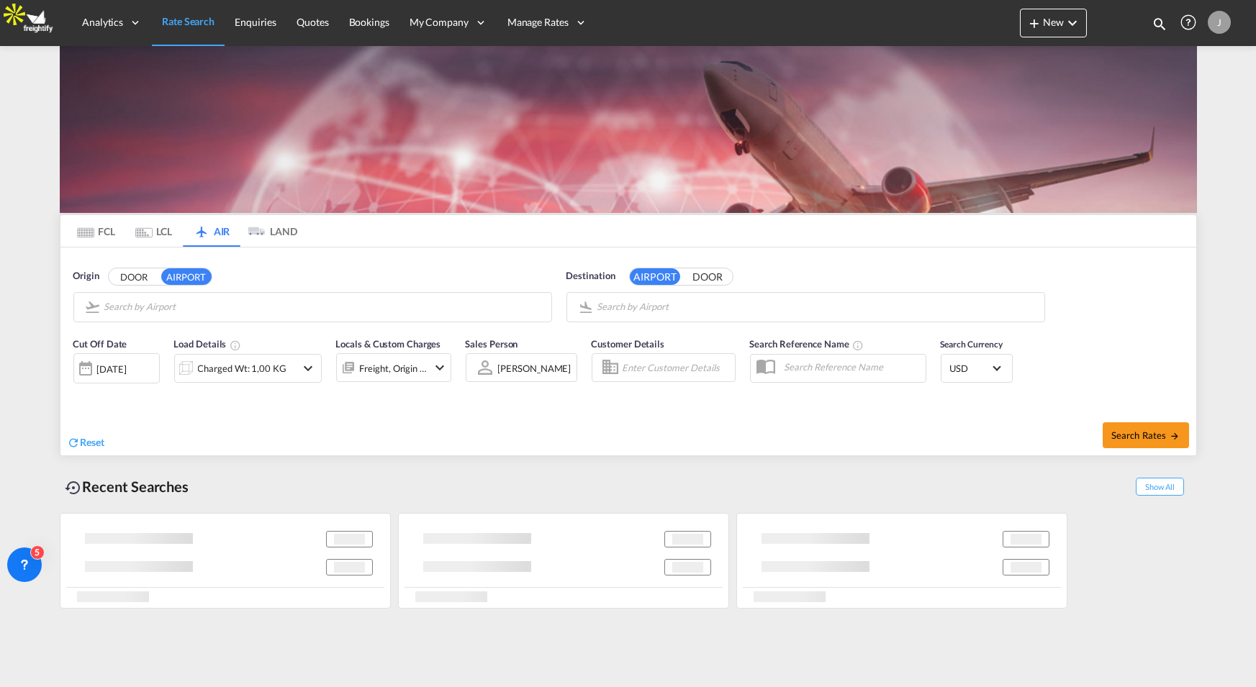
type input "Frankfurt am Main International, Frankfurt-am-Main, FRA"
type input "Shanghai Pudong International, Shanghai, PVG"
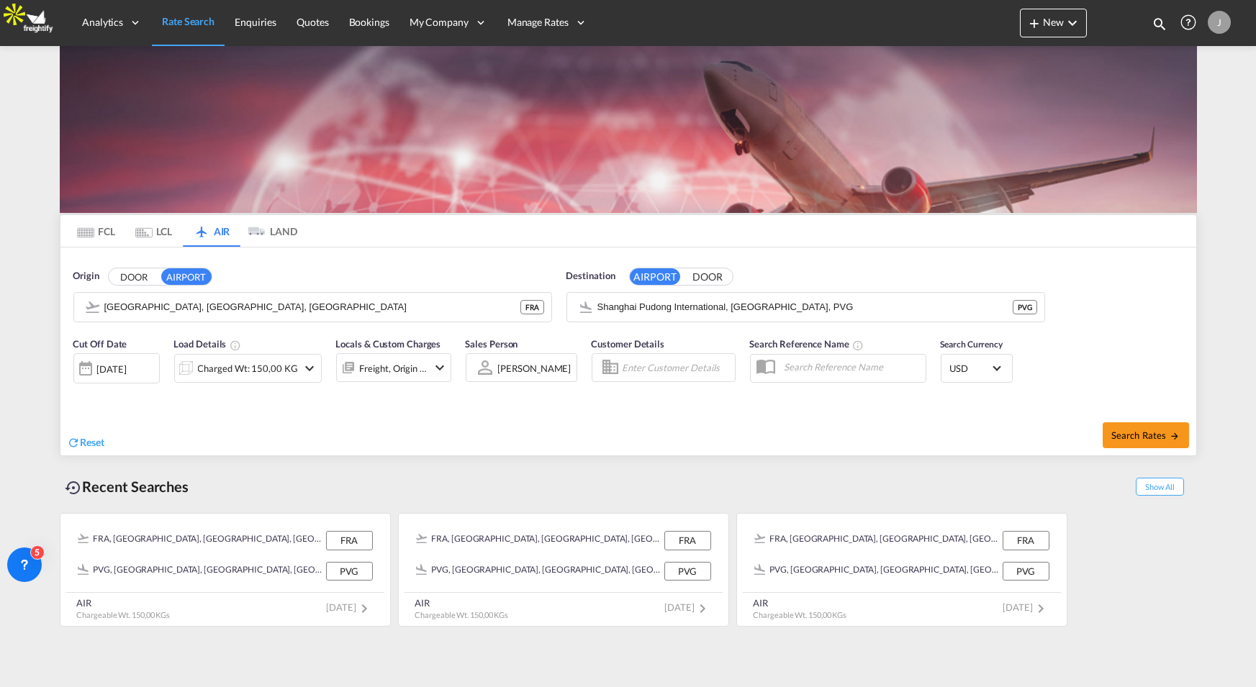
click at [127, 277] on button "DOOR" at bounding box center [134, 276] width 50 height 17
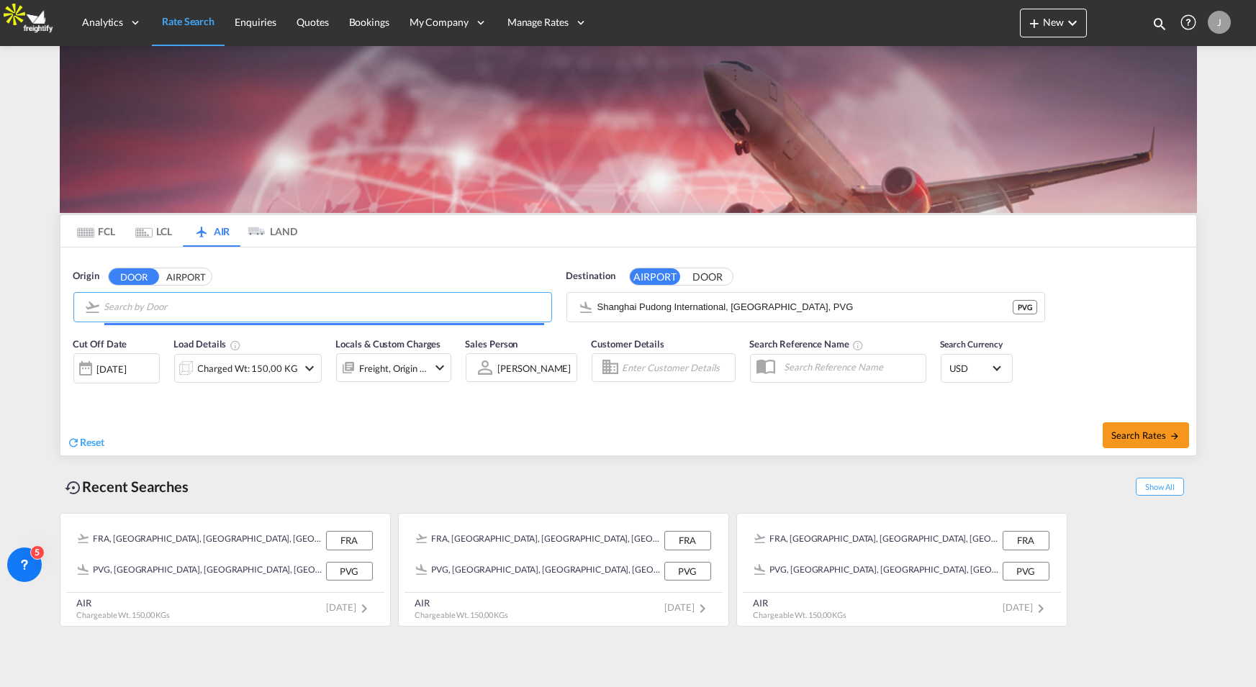
click at [197, 312] on input "Search by Door" at bounding box center [324, 308] width 440 height 22
paste input "DE-56710"
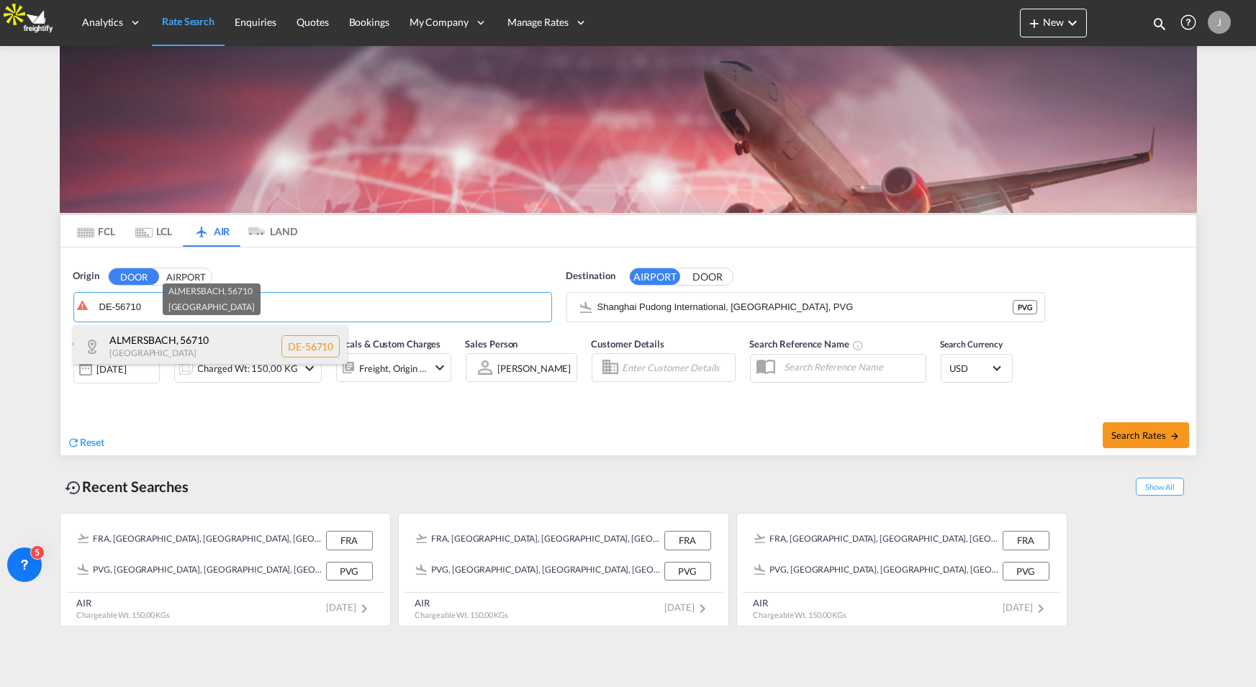
click at [161, 348] on div "ALMERSBACH , 56710 Germany DE-56710" at bounding box center [210, 346] width 274 height 43
type input "DE-56710, [GEOGRAPHIC_DATA]"
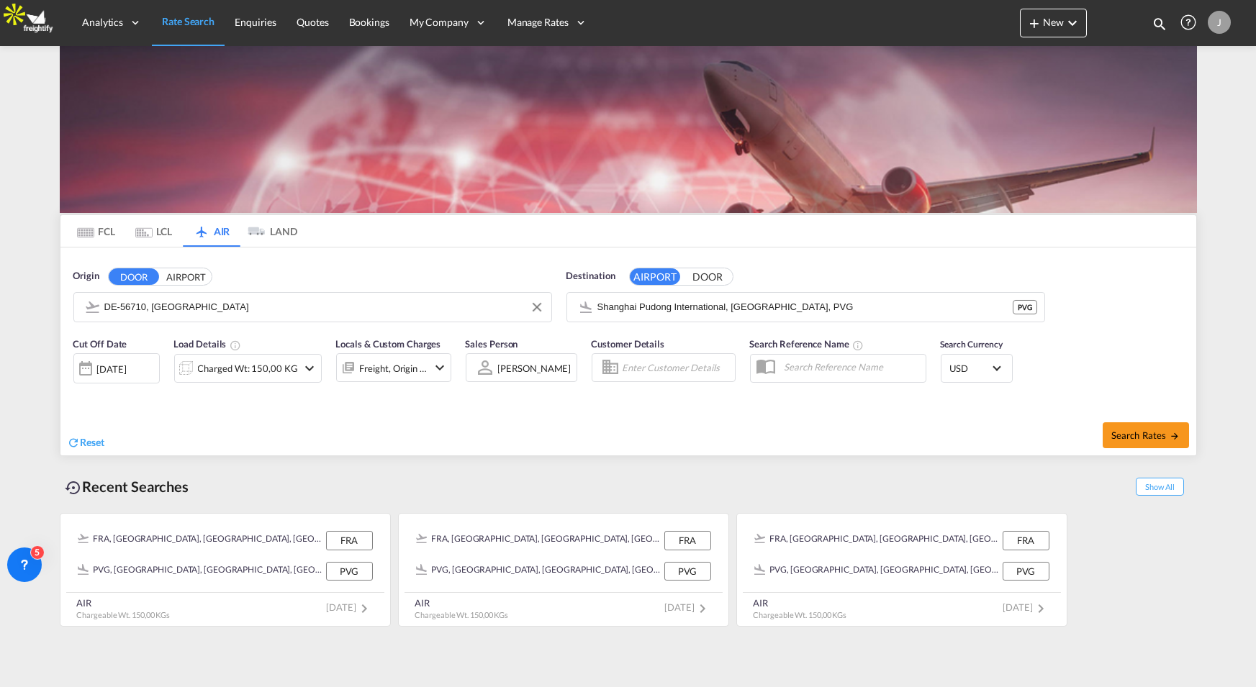
click at [704, 271] on button "DOOR" at bounding box center [707, 276] width 50 height 17
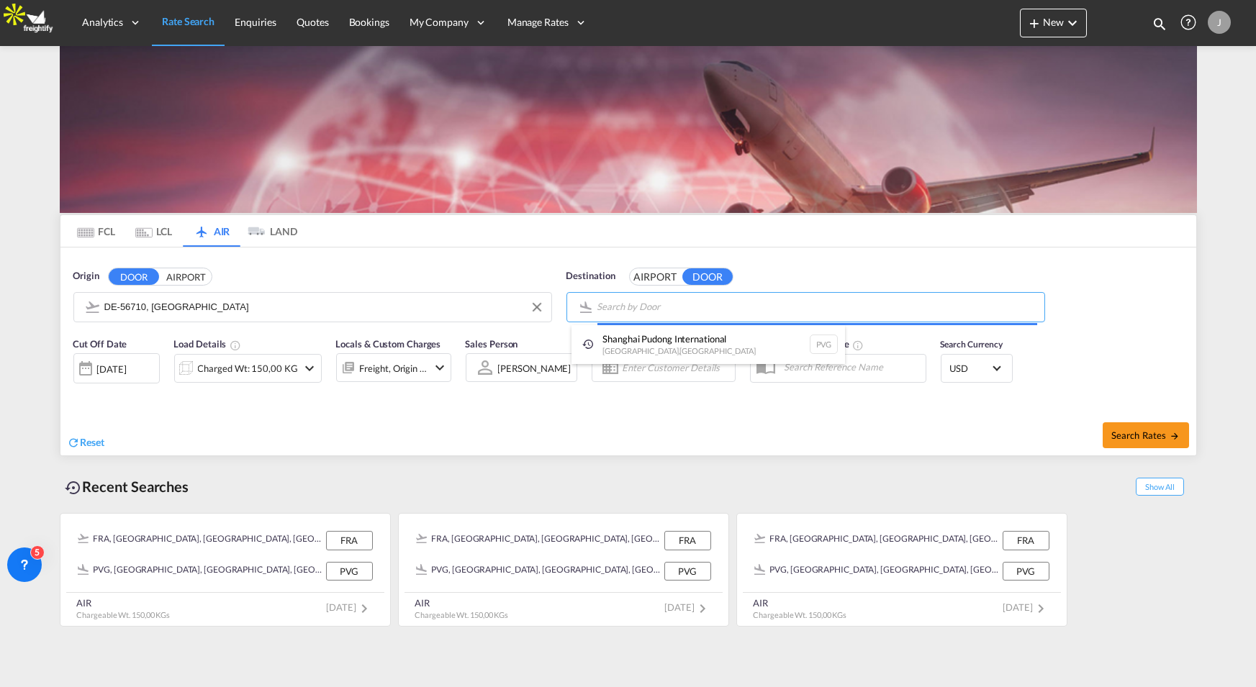
paste input "US-11101"
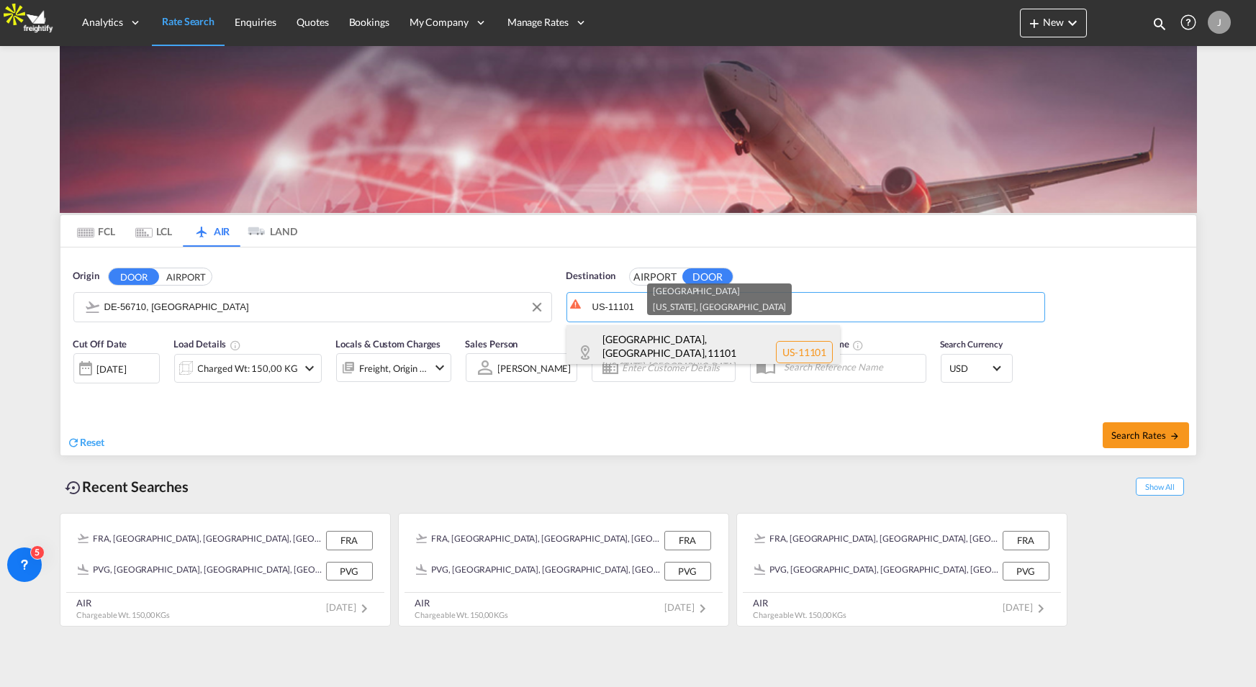
click at [674, 340] on div "Long Island City, NY , 11101 New York , United States US-11101" at bounding box center [703, 352] width 274 height 55
type input "US-11101, [GEOGRAPHIC_DATA], [GEOGRAPHIC_DATA], [US_STATE]"
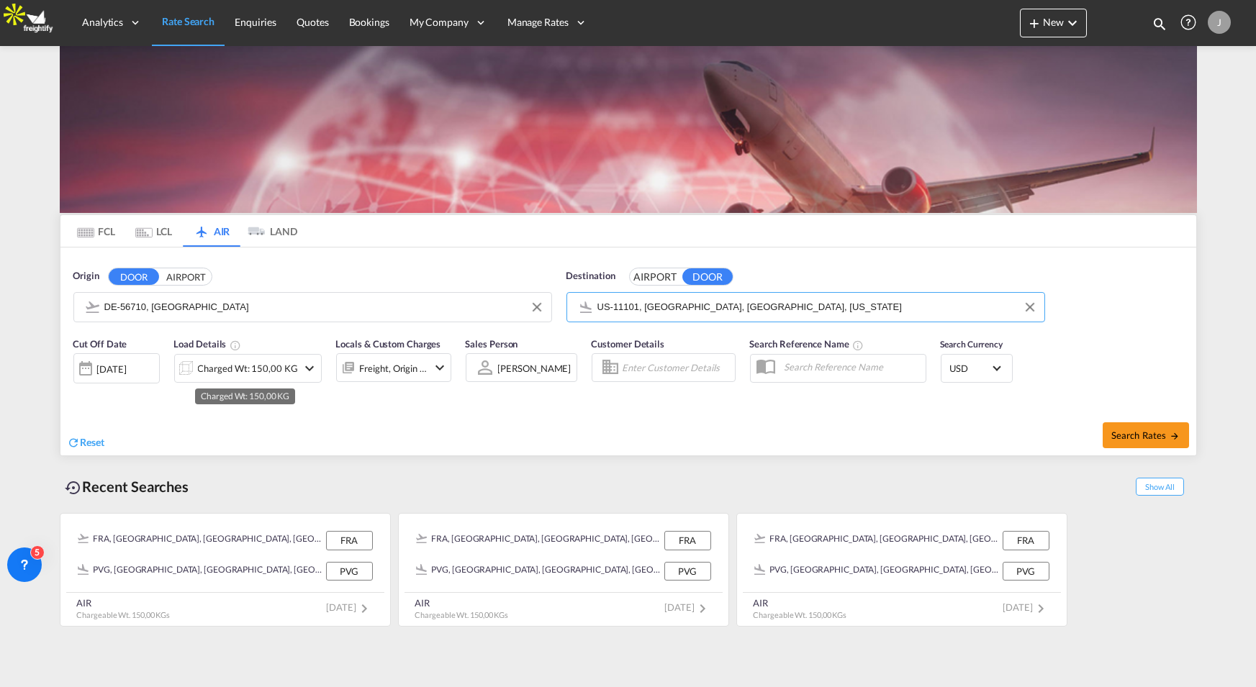
click at [262, 375] on div "Charged Wt: 150,00 KG" at bounding box center [248, 368] width 100 height 20
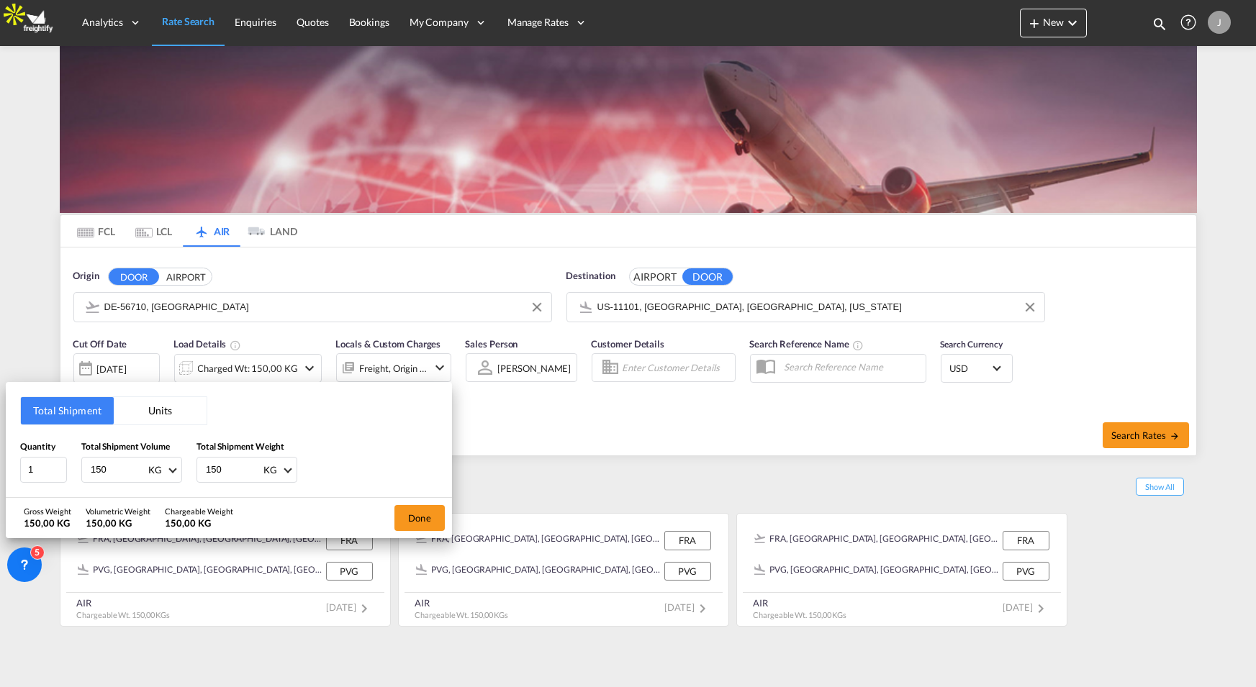
click at [101, 467] on input "150" at bounding box center [118, 470] width 58 height 24
type input "50"
click at [212, 467] on input "150" at bounding box center [233, 470] width 58 height 24
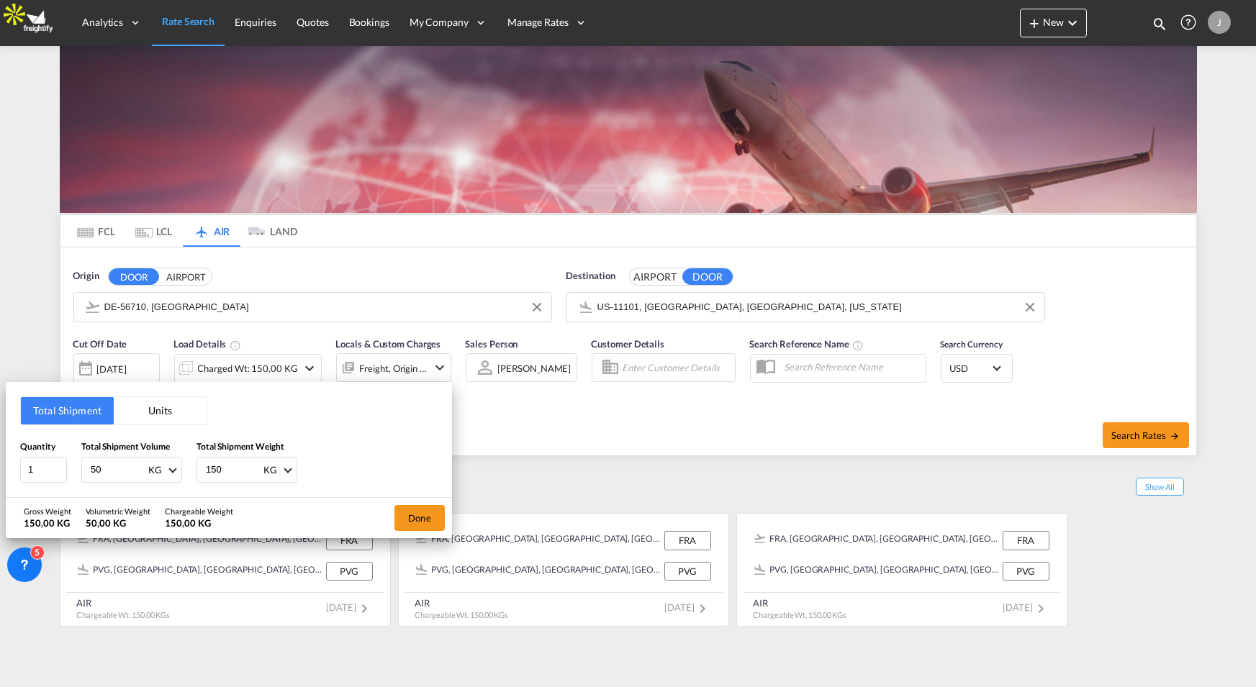
click at [212, 467] on input "150" at bounding box center [233, 470] width 58 height 24
type input "75"
click at [420, 511] on button "Done" at bounding box center [419, 518] width 50 height 26
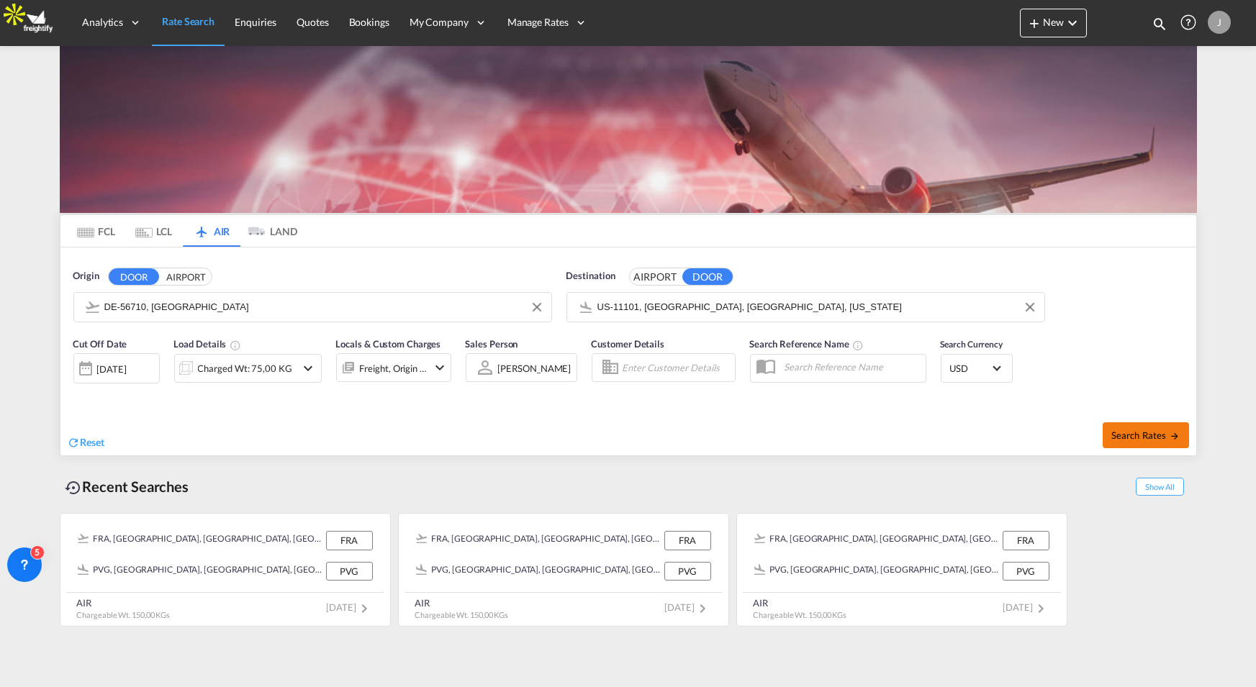
click at [1139, 441] on button "Search Rates" at bounding box center [1146, 436] width 86 height 26
type input "56710 to 11101 / [DATE]"
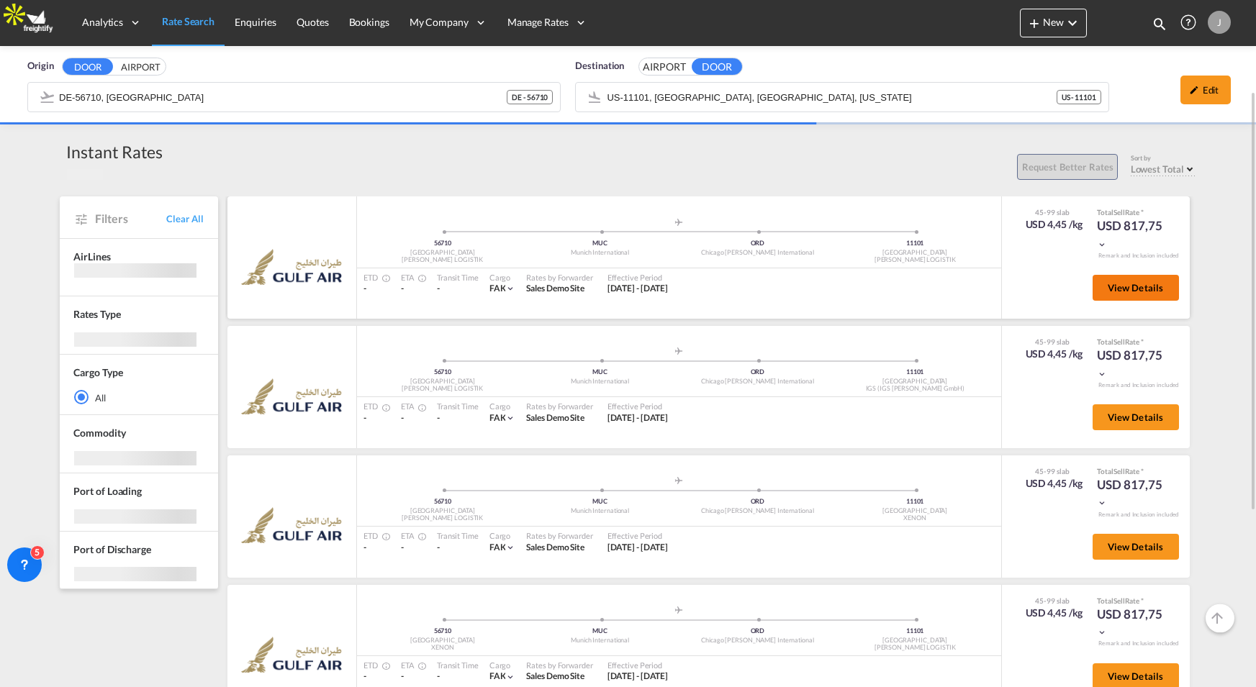
click at [1120, 282] on span "View Details" at bounding box center [1136, 288] width 56 height 12
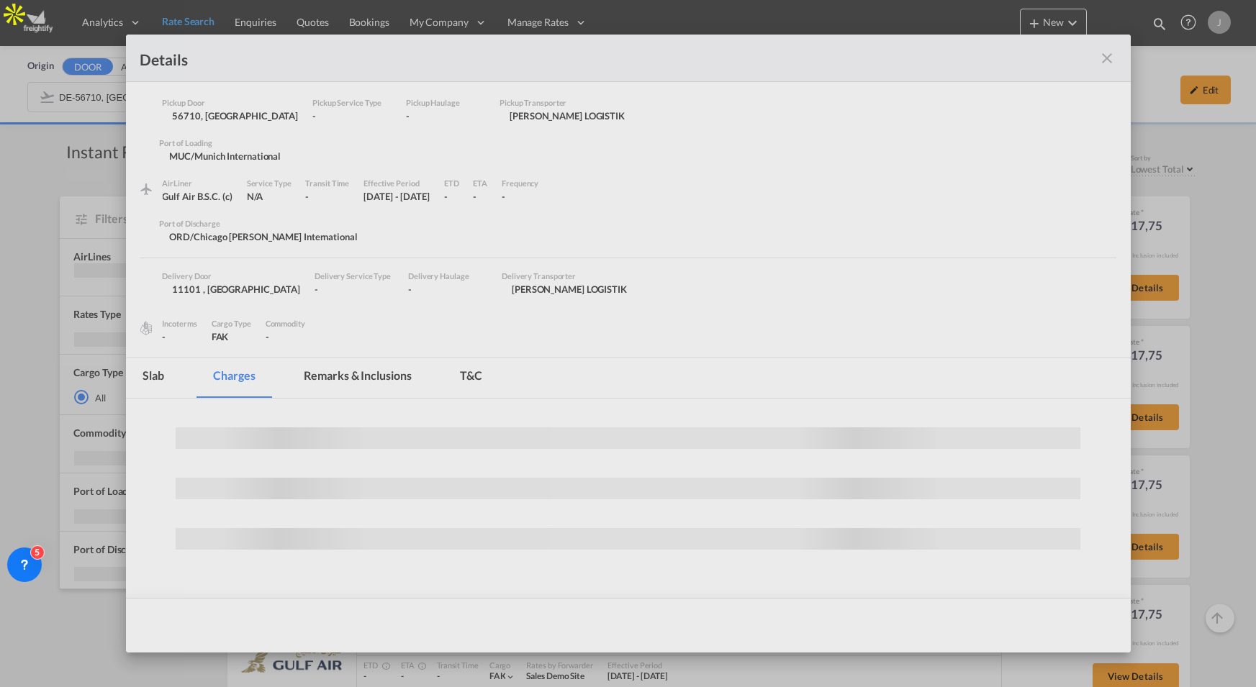
click at [147, 379] on div at bounding box center [628, 343] width 1256 height 687
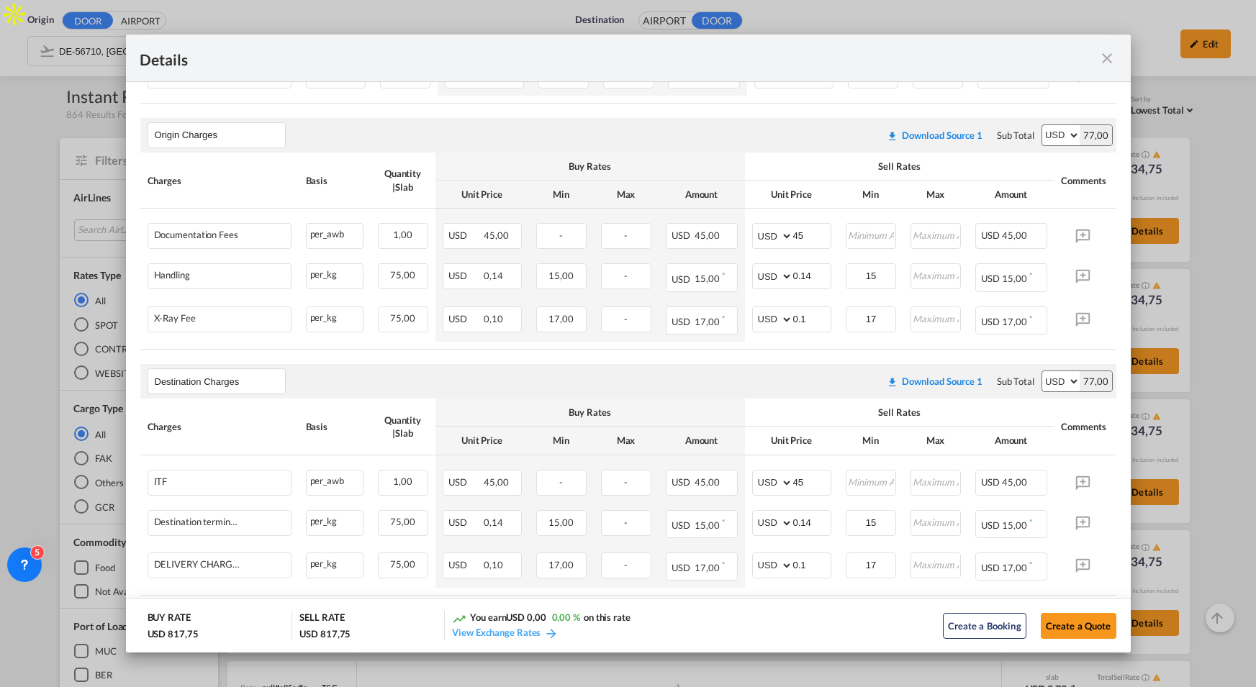
scroll to position [1048, 0]
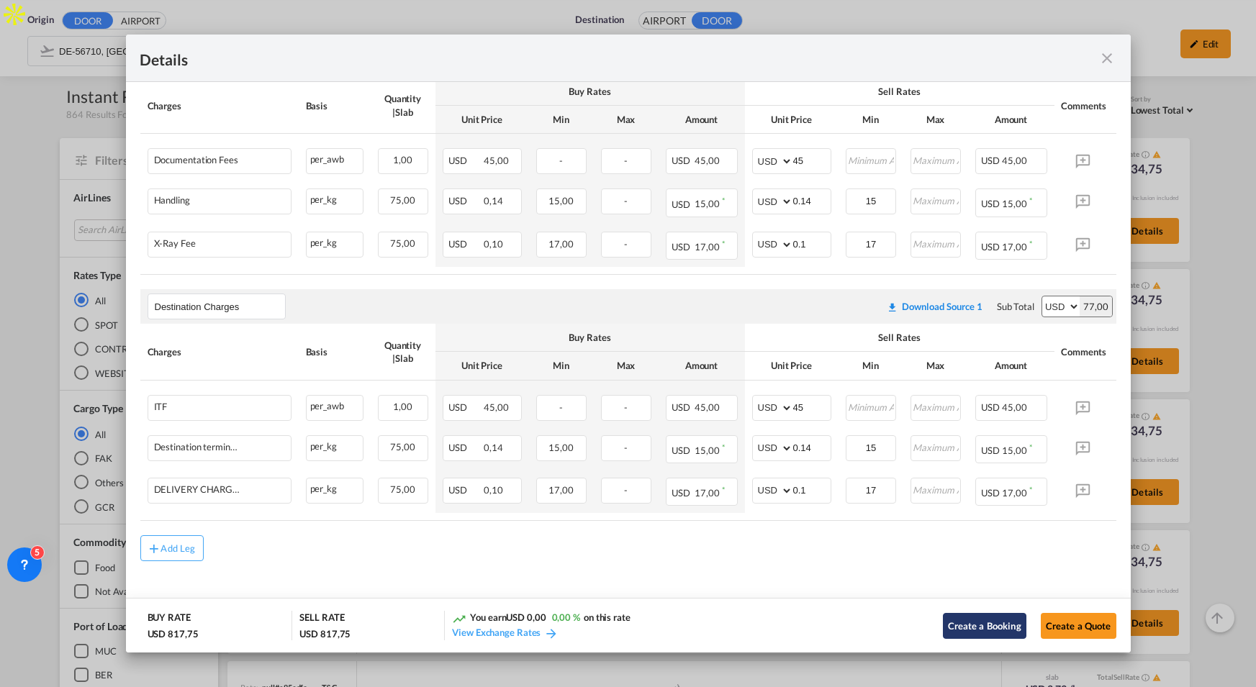
click at [995, 635] on button "Create a Booking" at bounding box center [984, 626] width 83 height 26
